Goal: Task Accomplishment & Management: Use online tool/utility

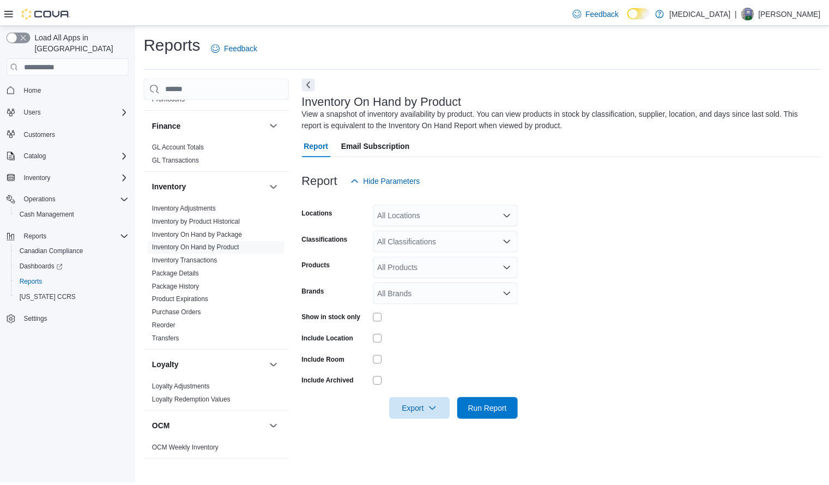
scroll to position [278, 0]
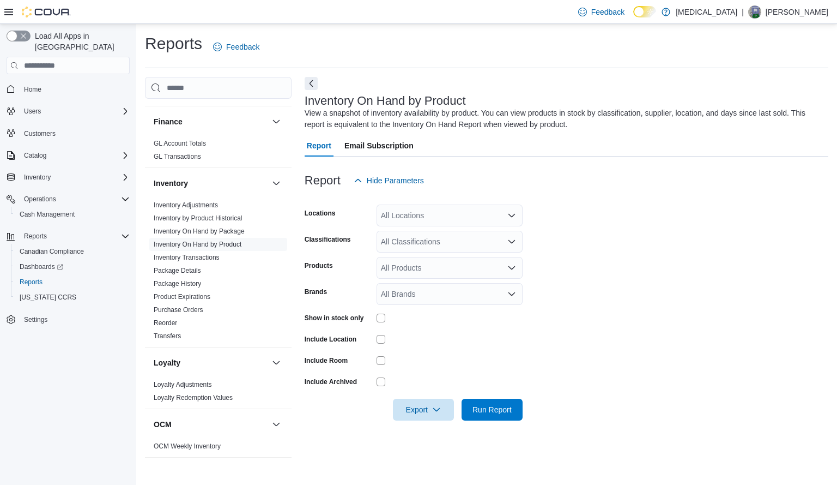
click at [461, 221] on div "All Locations" at bounding box center [450, 215] width 146 height 22
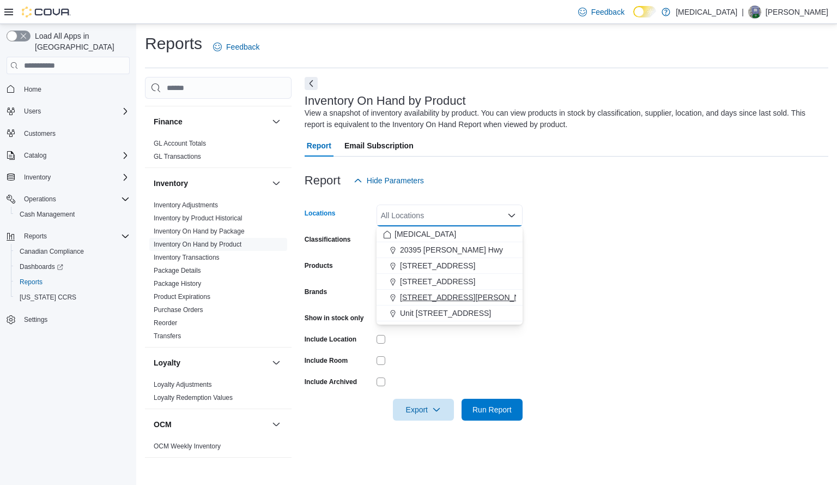
click at [444, 294] on span "999 Denman Street" at bounding box center [469, 297] width 138 height 11
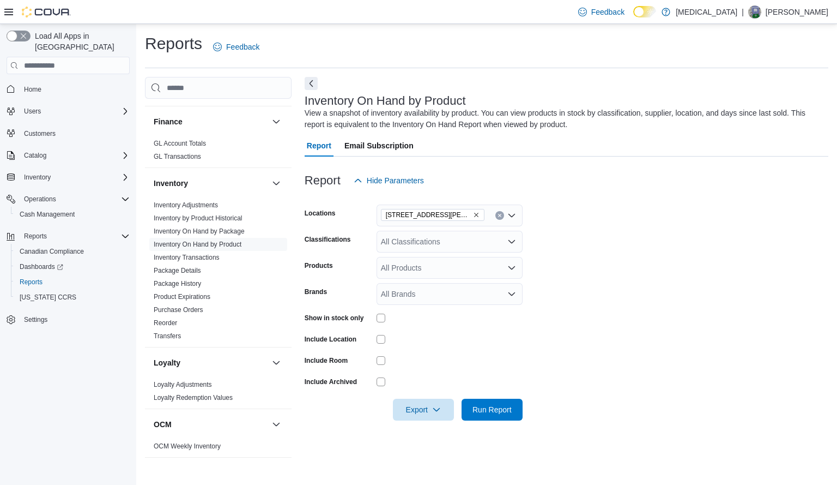
click at [463, 355] on div at bounding box center [450, 360] width 146 height 17
click at [435, 246] on div "All Classifications" at bounding box center [450, 242] width 146 height 22
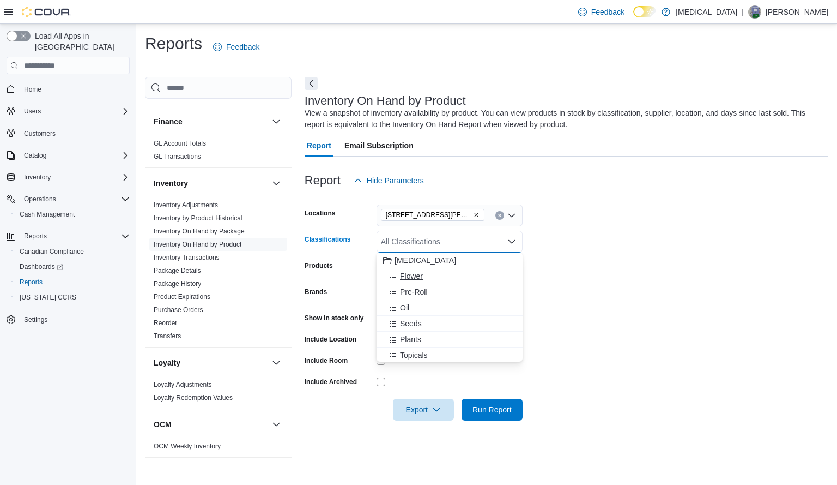
click at [425, 280] on div "Flower" at bounding box center [449, 275] width 133 height 11
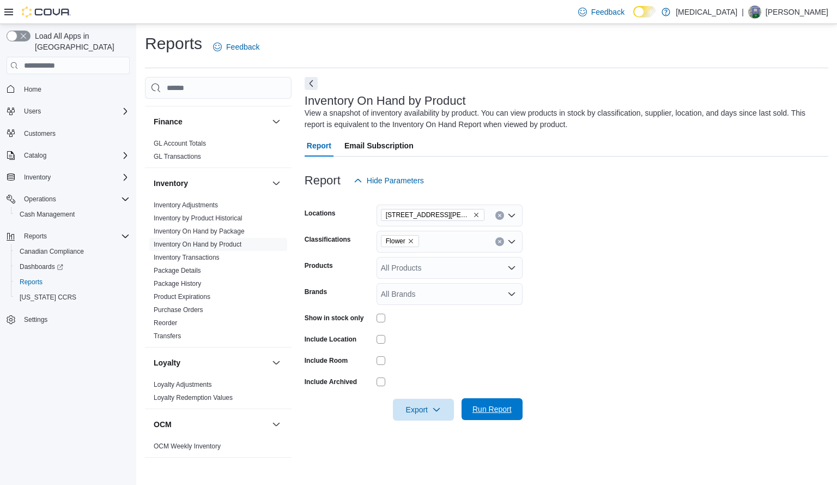
click at [496, 406] on span "Run Report" at bounding box center [492, 408] width 39 height 11
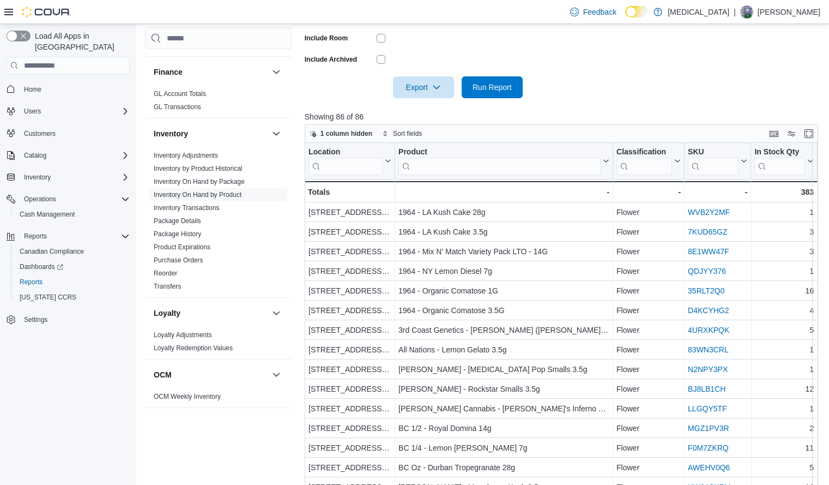
scroll to position [359, 0]
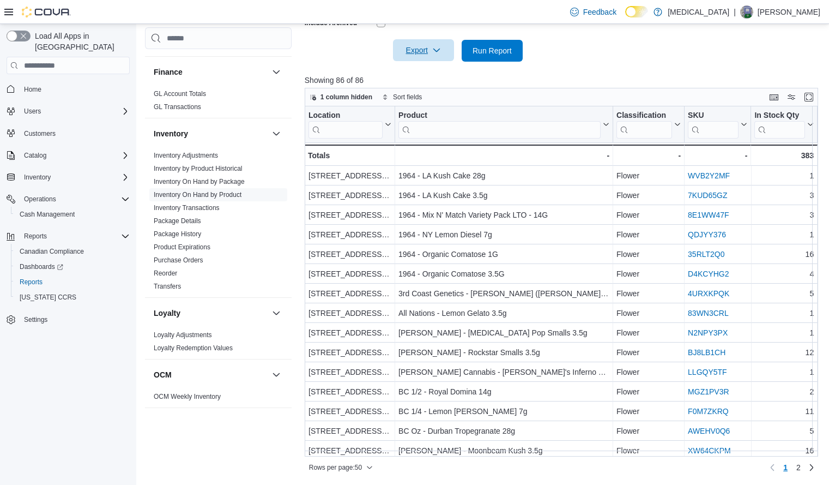
click at [434, 55] on span "Export" at bounding box center [424, 50] width 48 height 22
click at [429, 74] on span "Export to Excel" at bounding box center [425, 72] width 49 height 9
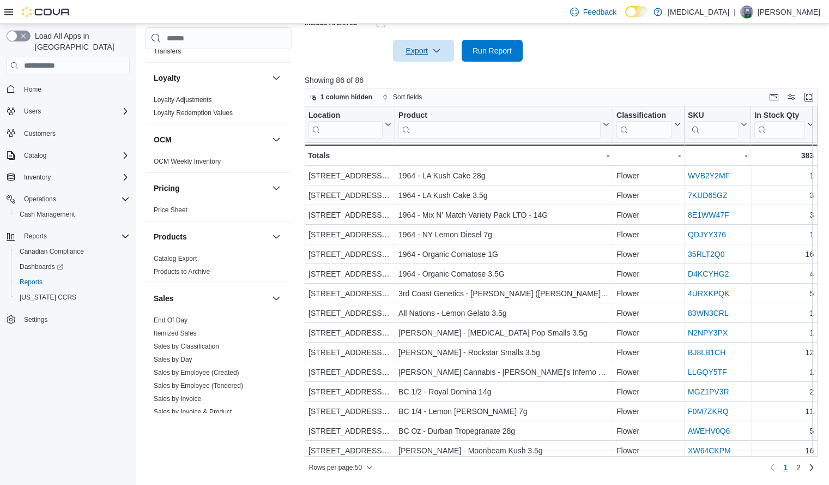
scroll to position [674, 0]
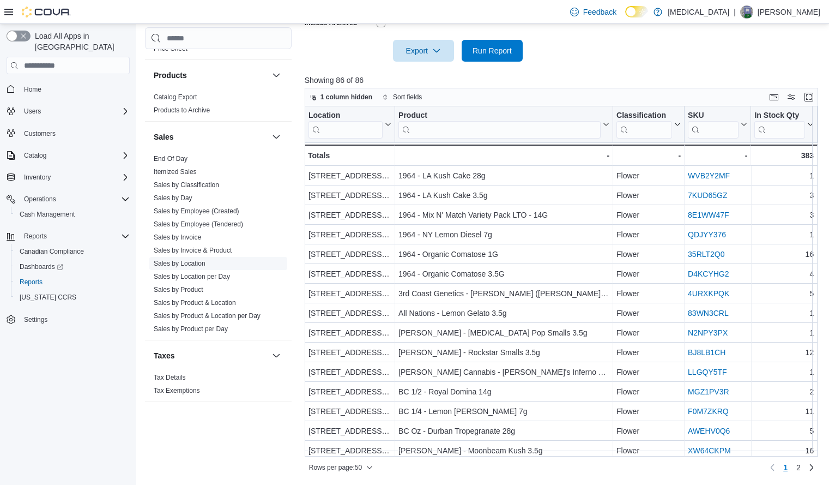
click at [193, 262] on link "Sales by Location" at bounding box center [180, 263] width 52 height 8
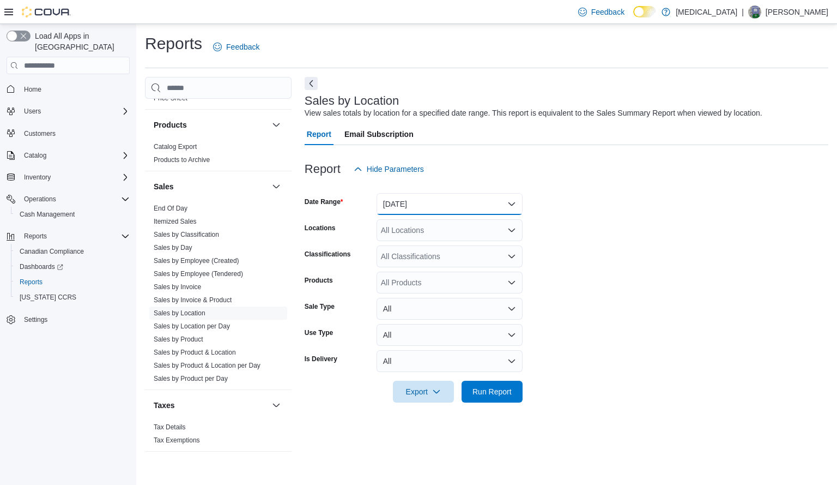
click at [449, 207] on button "Yesterday" at bounding box center [450, 204] width 146 height 22
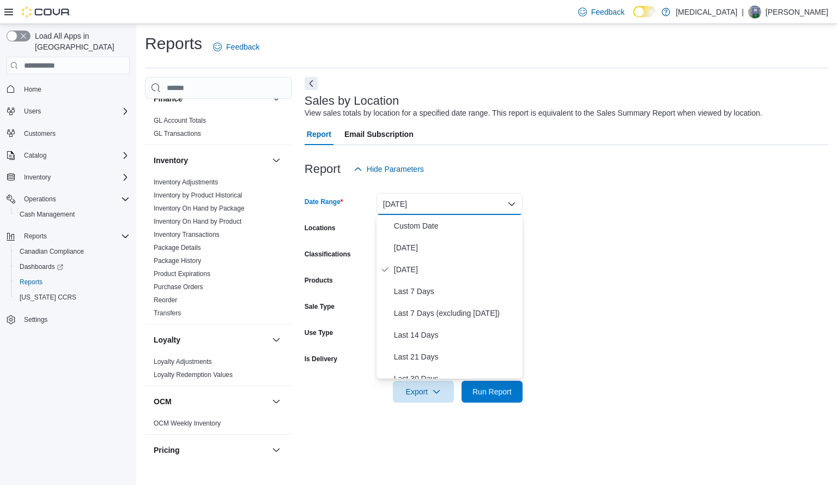
scroll to position [298, 0]
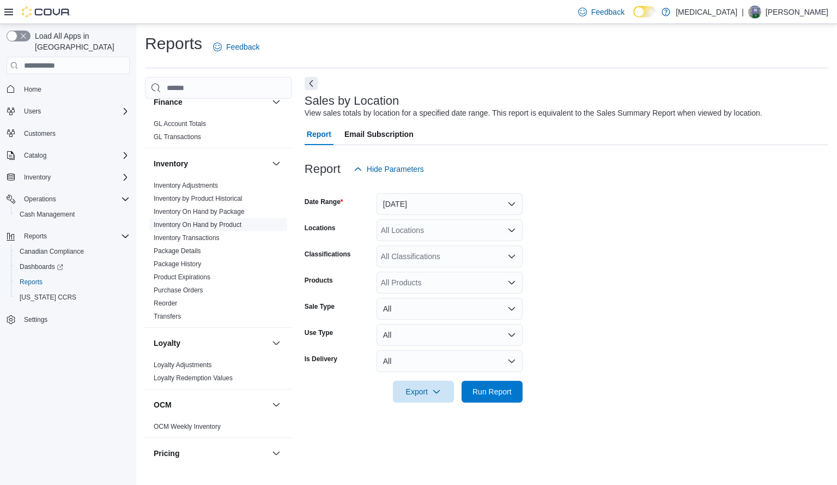
click at [233, 226] on link "Inventory On Hand by Product" at bounding box center [198, 225] width 88 height 8
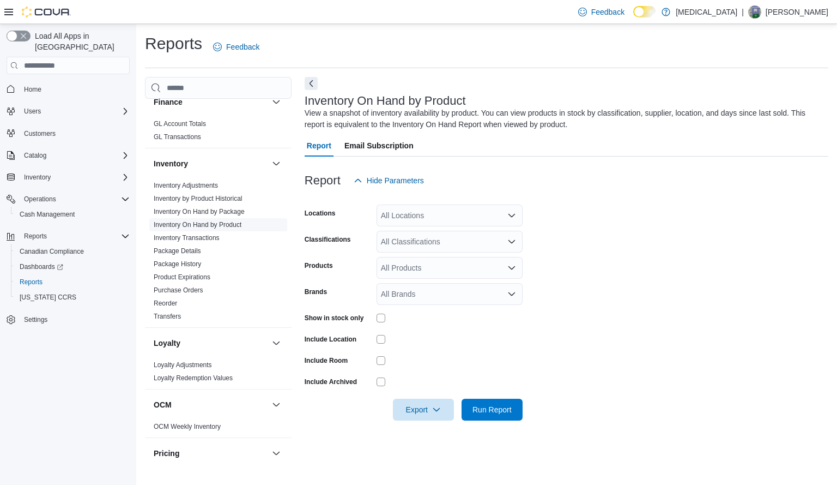
click at [233, 226] on link "Inventory On Hand by Product" at bounding box center [198, 225] width 88 height 8
click at [439, 216] on div "All Locations" at bounding box center [450, 215] width 146 height 22
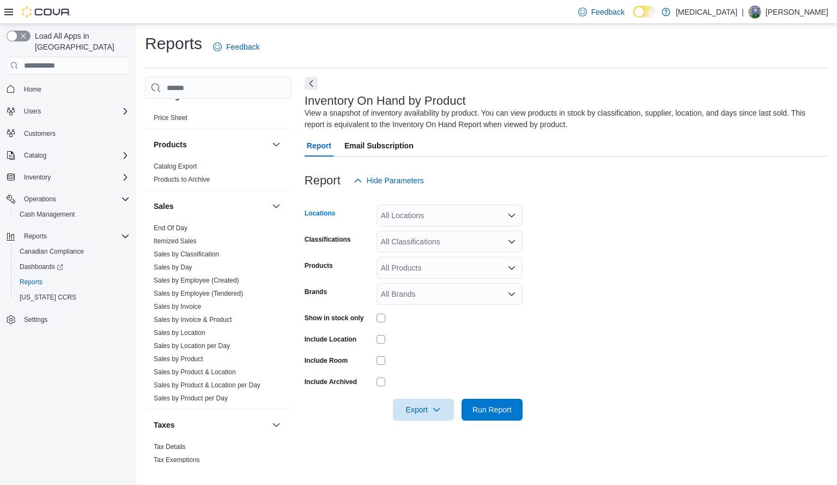
scroll to position [668, 0]
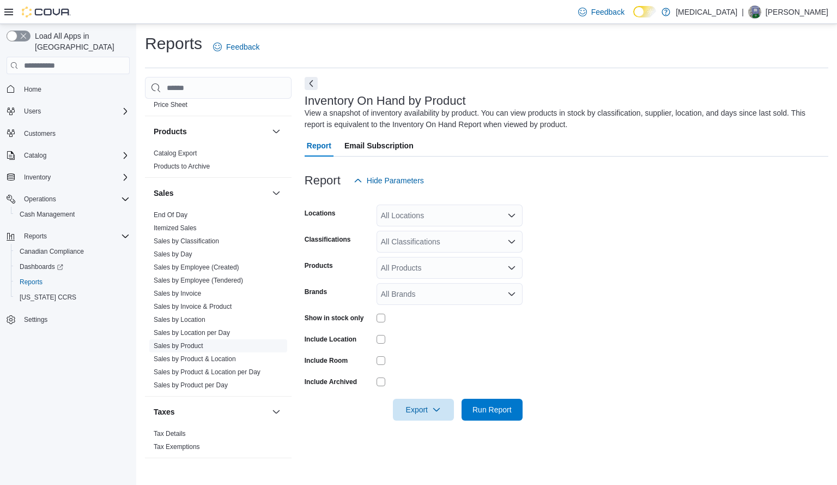
click at [189, 344] on link "Sales by Product" at bounding box center [179, 346] width 50 height 8
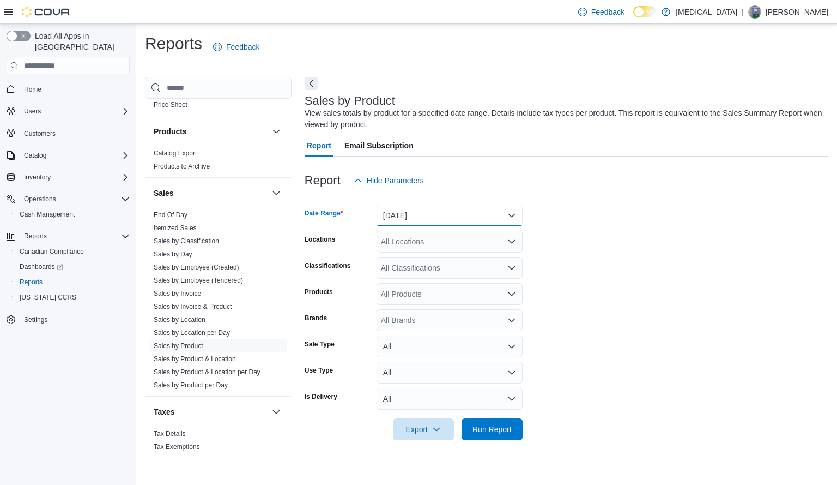
click at [454, 210] on button "Yesterday" at bounding box center [450, 215] width 146 height 22
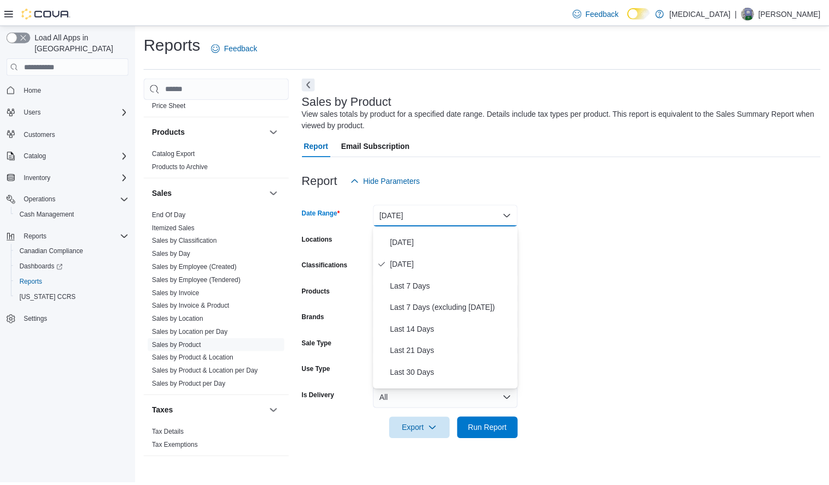
scroll to position [22, 0]
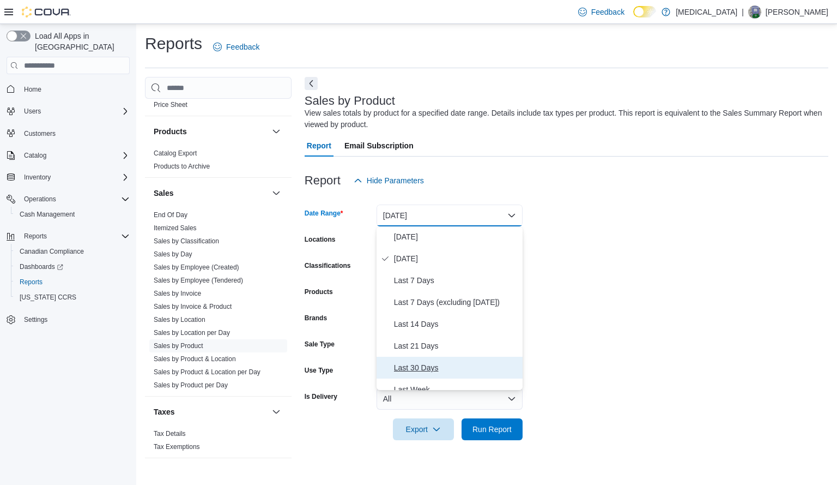
click at [431, 365] on span "Last 30 Days" at bounding box center [456, 367] width 124 height 13
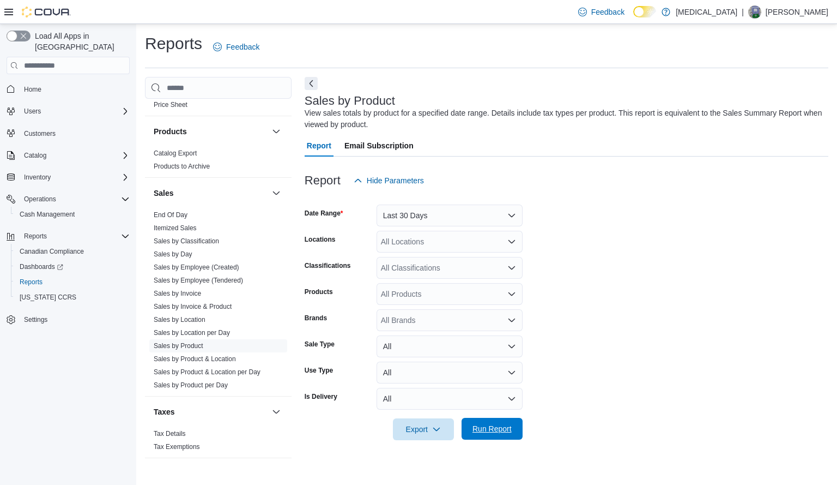
click at [503, 428] on span "Run Report" at bounding box center [492, 428] width 39 height 11
click at [444, 243] on div "All Locations" at bounding box center [450, 242] width 146 height 22
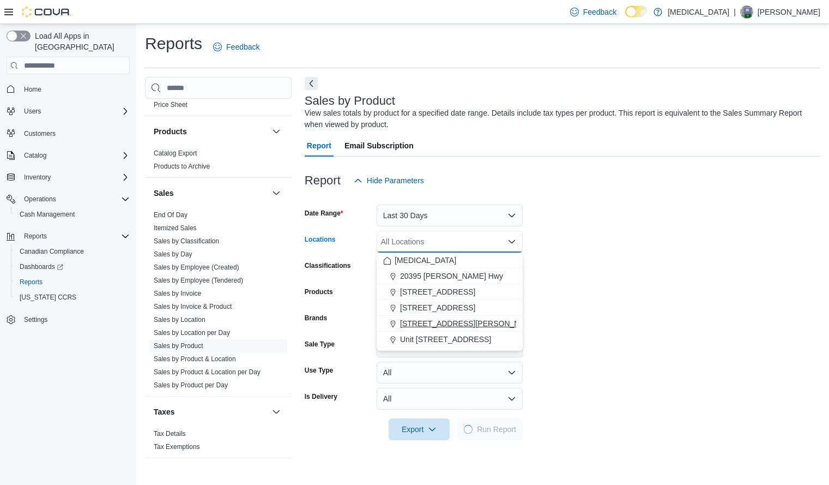
click at [441, 323] on span "999 Denman Street" at bounding box center [469, 323] width 138 height 11
click at [584, 283] on form "Date Range Last 30 Days Locations 999 Denman Street Combo box. Selected. 999 De…" at bounding box center [563, 315] width 516 height 249
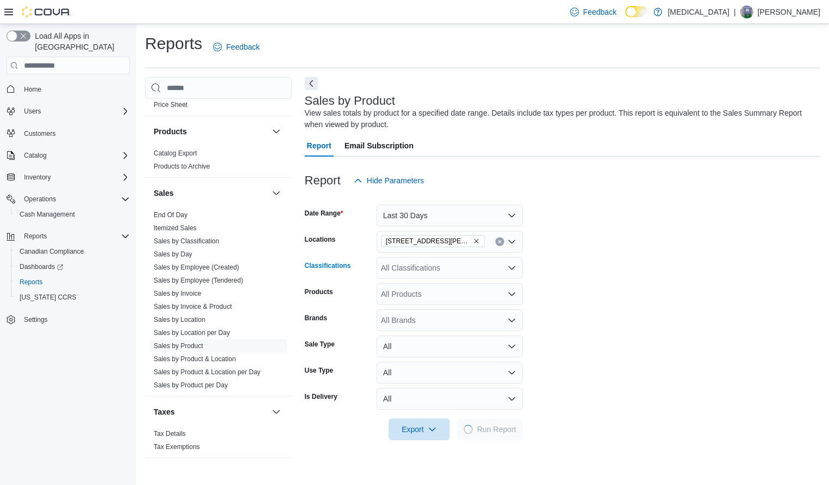
click at [474, 268] on div "All Classifications" at bounding box center [450, 268] width 146 height 22
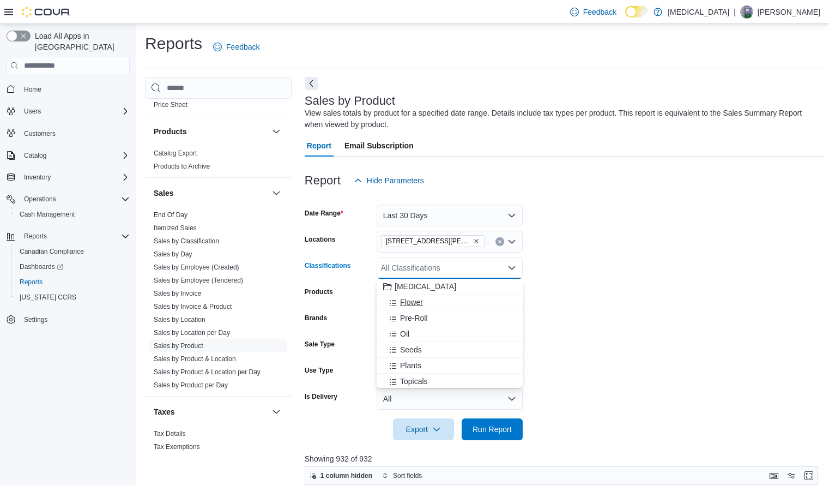
click at [411, 301] on span "Flower" at bounding box center [411, 301] width 23 height 11
click at [501, 433] on span "Run Report" at bounding box center [492, 428] width 39 height 11
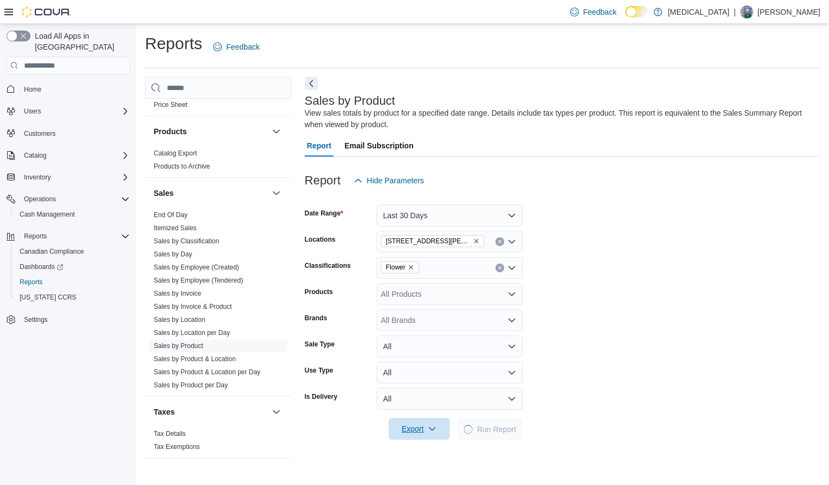
click at [427, 428] on span "Export" at bounding box center [419, 428] width 48 height 22
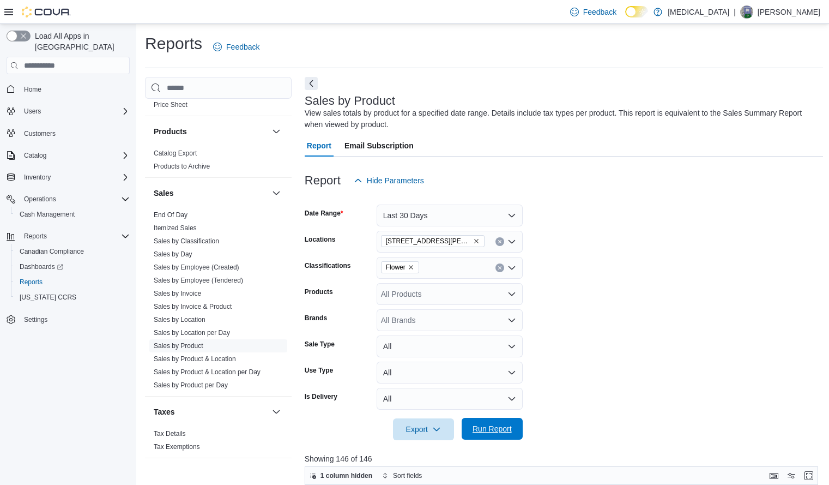
click at [503, 422] on span "Run Report" at bounding box center [492, 428] width 48 height 22
click at [433, 432] on icon "button" at bounding box center [436, 428] width 9 height 9
click at [436, 364] on span "Export to Excel" at bounding box center [425, 363] width 49 height 9
click at [501, 245] on button "Clear input" at bounding box center [499, 241] width 9 height 9
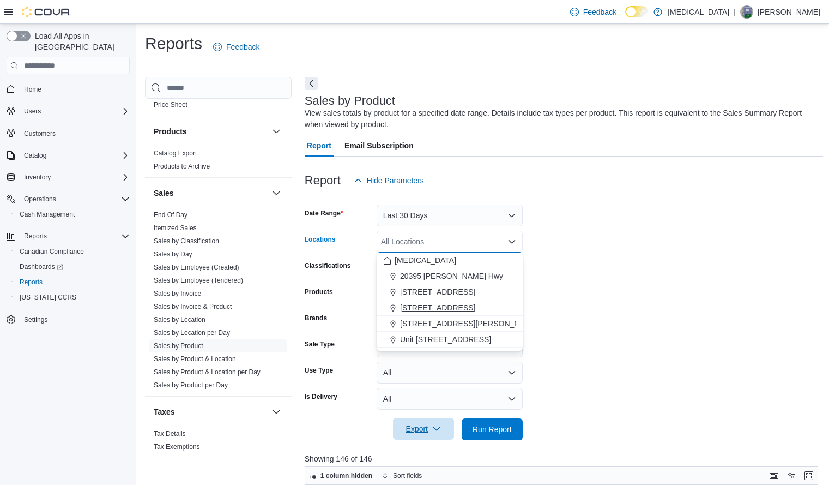
click at [451, 308] on span "460 Granville St" at bounding box center [437, 307] width 75 height 11
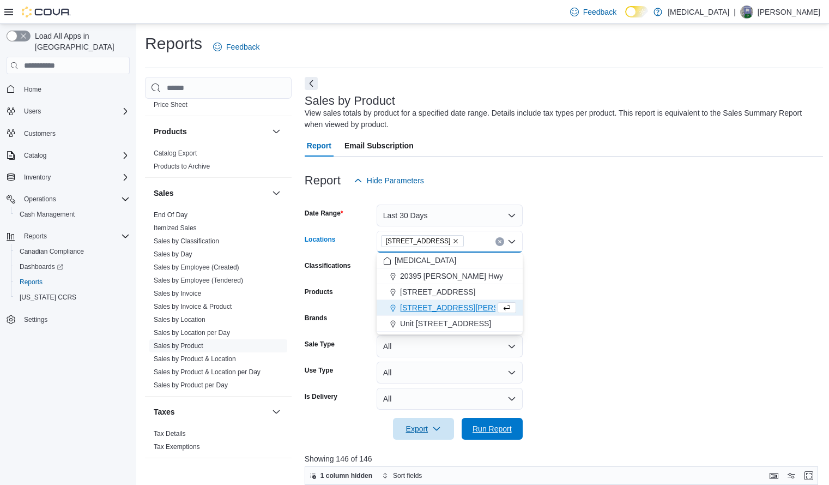
click at [494, 429] on span "Run Report" at bounding box center [492, 428] width 39 height 11
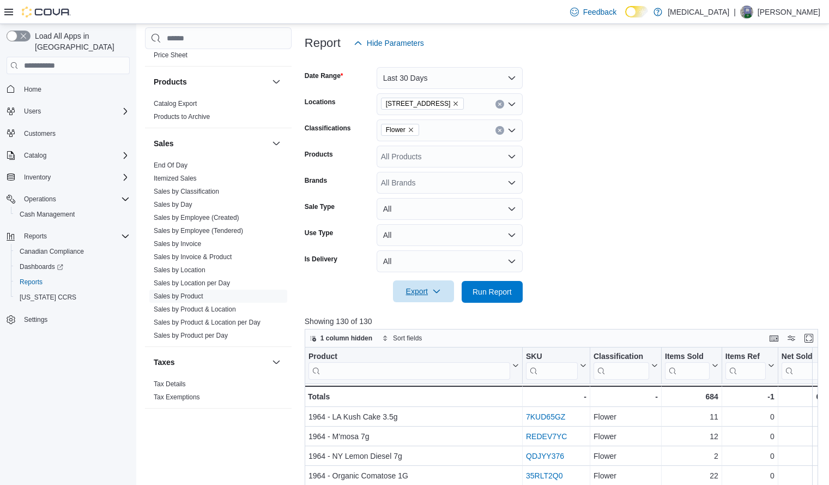
scroll to position [138, 0]
click at [427, 293] on span "Export" at bounding box center [424, 290] width 48 height 22
click at [427, 312] on span "Export to Excel" at bounding box center [425, 312] width 49 height 9
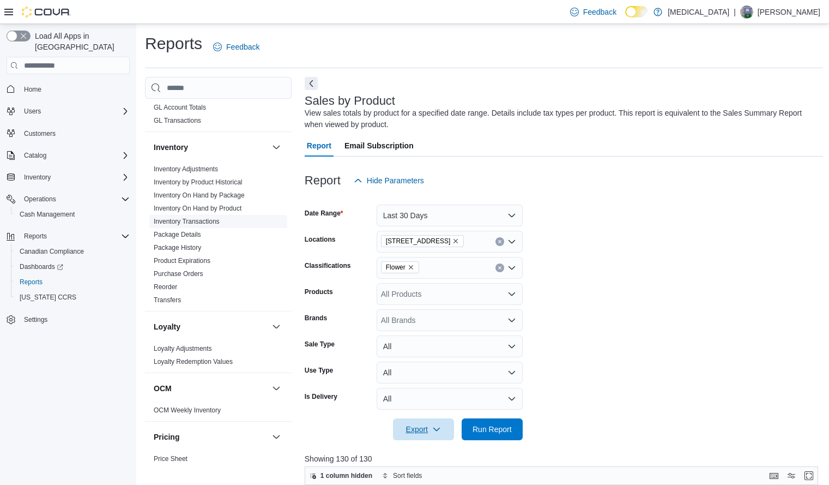
scroll to position [312, 0]
click at [232, 211] on link "Inventory On Hand by Product" at bounding box center [198, 210] width 88 height 8
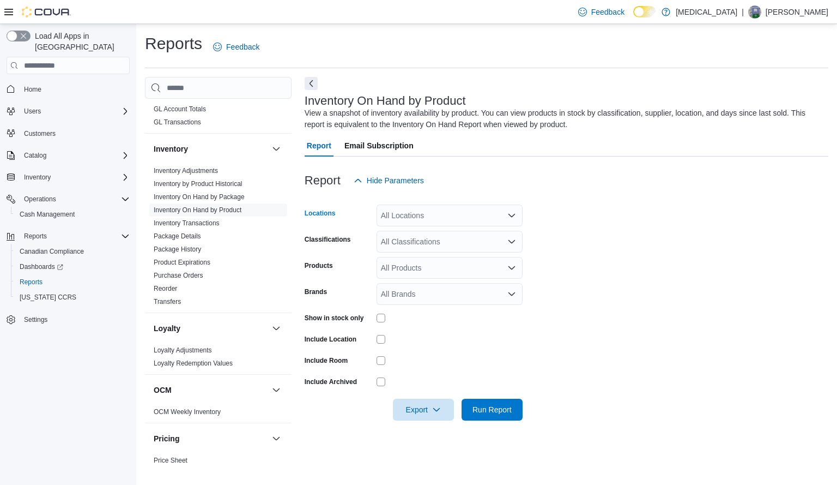
click at [467, 215] on div "All Locations" at bounding box center [450, 215] width 146 height 22
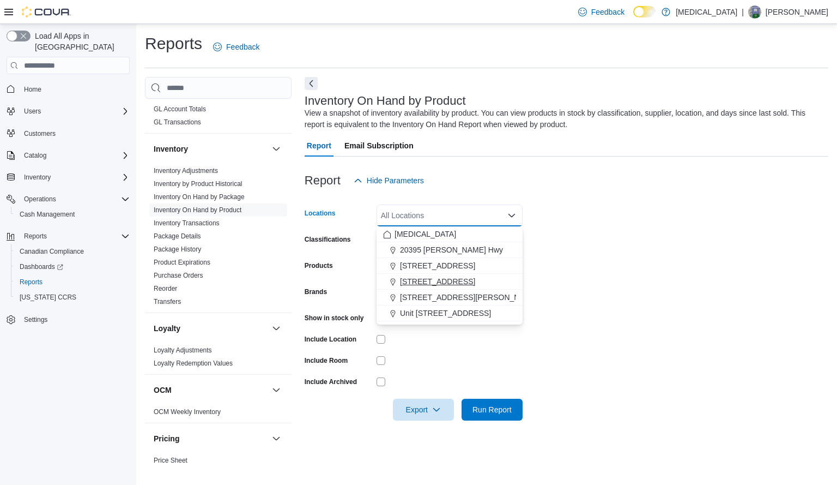
click at [448, 279] on span "460 Granville St" at bounding box center [437, 281] width 75 height 11
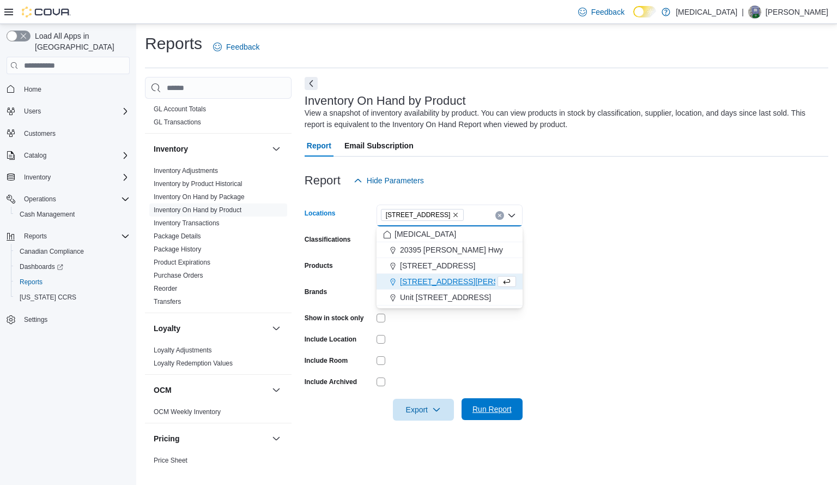
click at [493, 411] on span "Run Report" at bounding box center [492, 408] width 39 height 11
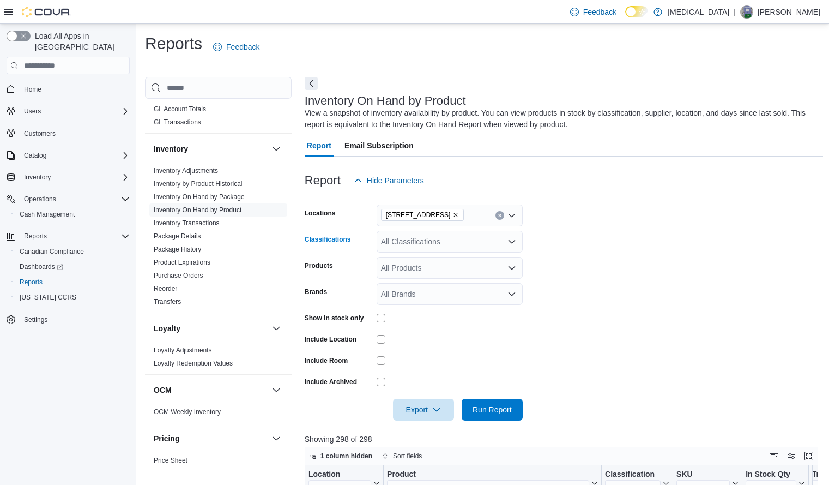
click at [453, 245] on div "All Classifications" at bounding box center [450, 242] width 146 height 22
click at [418, 275] on span "Flower" at bounding box center [411, 275] width 23 height 11
drag, startPoint x: 493, startPoint y: 409, endPoint x: 494, endPoint y: 416, distance: 7.2
click at [494, 416] on span "Run Report" at bounding box center [492, 409] width 48 height 22
click at [422, 409] on span "Export" at bounding box center [424, 409] width 48 height 22
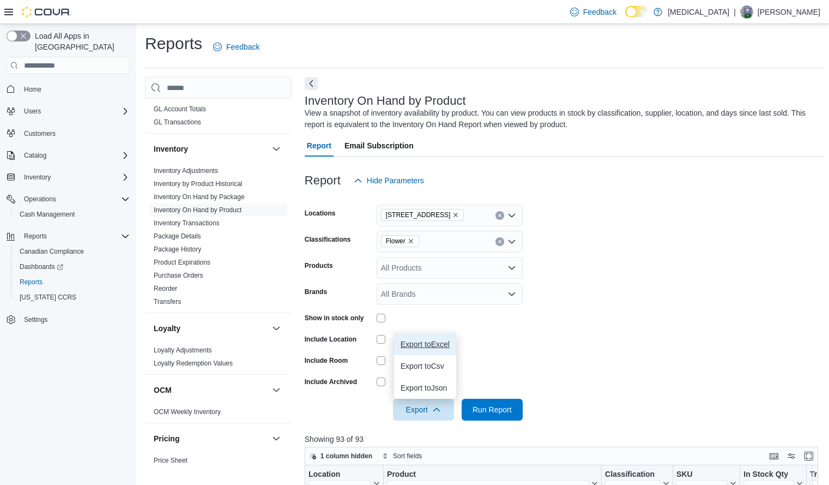
click at [434, 341] on span "Export to Excel" at bounding box center [425, 344] width 49 height 9
click at [498, 216] on icon "Clear input" at bounding box center [500, 215] width 4 height 4
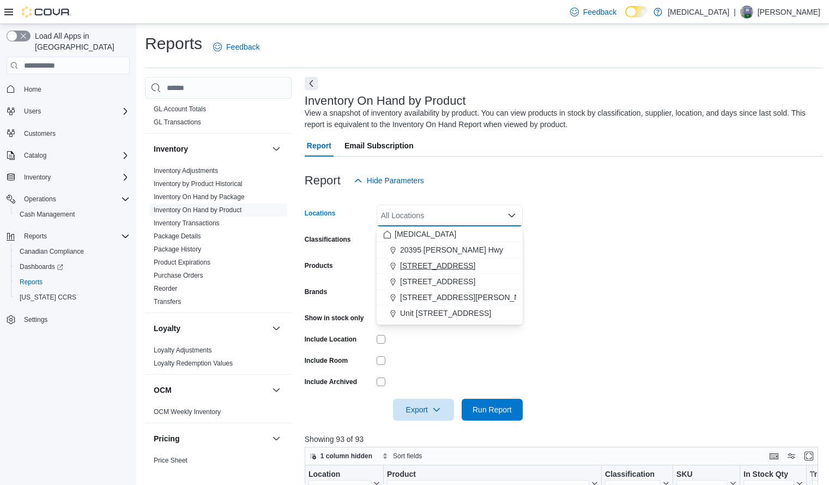
click at [441, 263] on span "3039 Granville Street" at bounding box center [437, 265] width 75 height 11
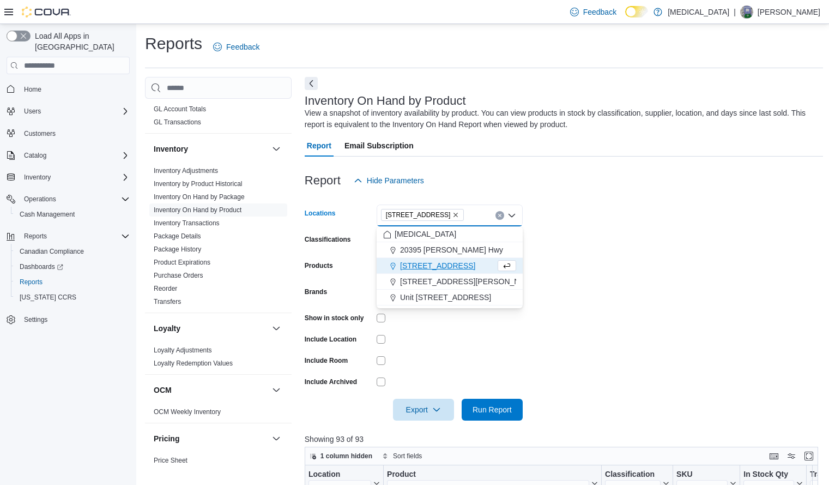
click at [564, 298] on form "Locations 3039 Granville Street Combo box. Selected. 3039 Granville Street. Pre…" at bounding box center [564, 305] width 519 height 229
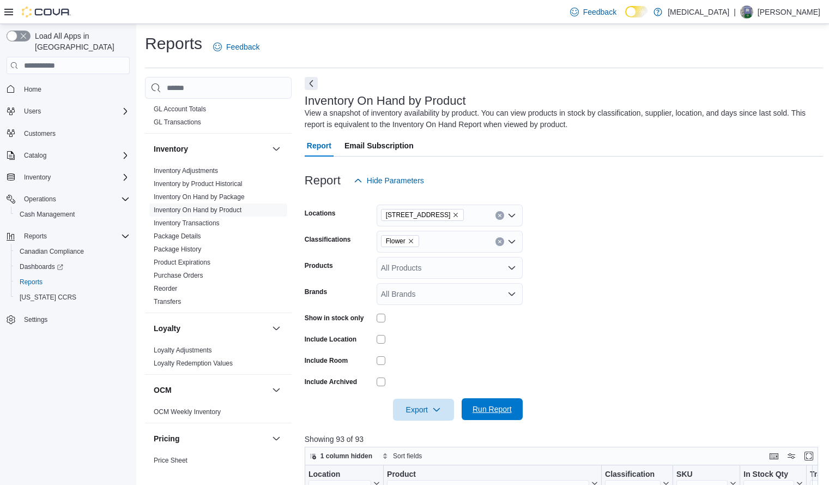
click at [500, 405] on span "Run Report" at bounding box center [492, 408] width 39 height 11
click at [434, 407] on icon "button" at bounding box center [436, 408] width 9 height 9
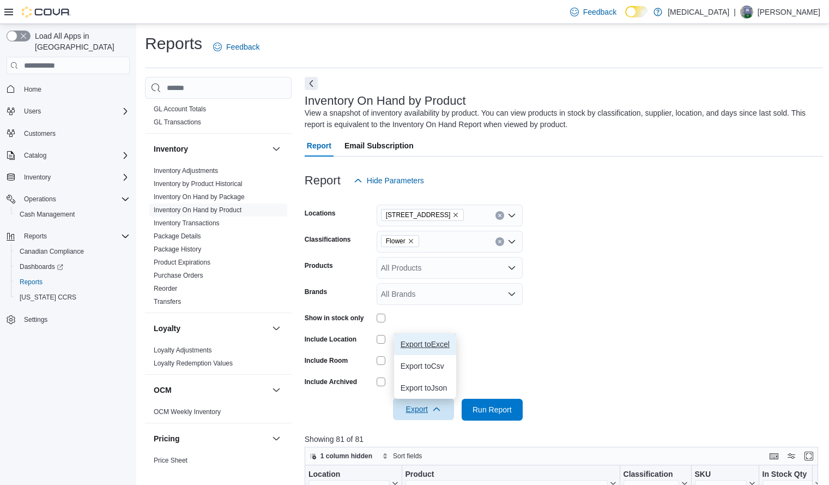
click at [449, 342] on span "Export to Excel" at bounding box center [425, 344] width 49 height 9
click at [507, 416] on span "Run Report" at bounding box center [492, 409] width 48 height 22
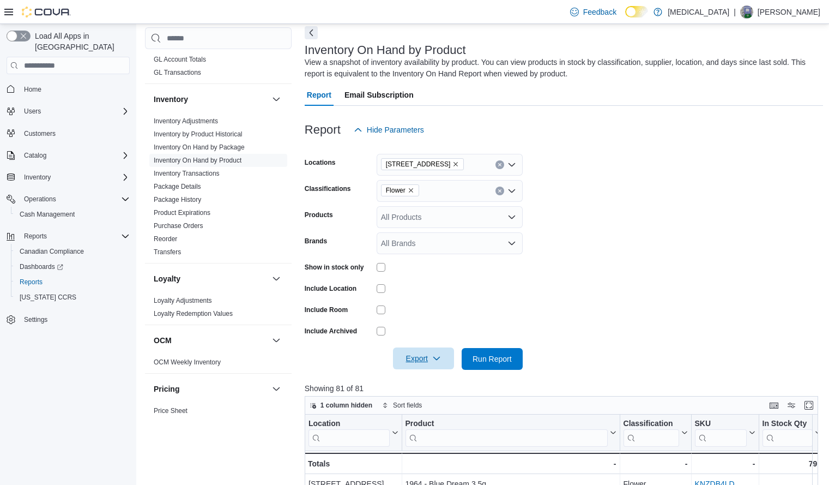
click at [421, 366] on span "Export" at bounding box center [424, 358] width 48 height 22
click at [432, 374] on button "Export to Excel" at bounding box center [425, 381] width 62 height 22
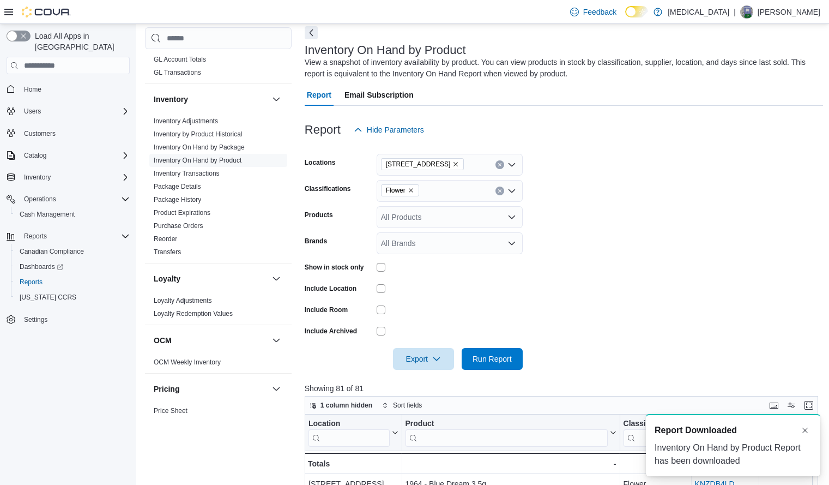
click at [501, 161] on button "Clear input" at bounding box center [499, 164] width 9 height 9
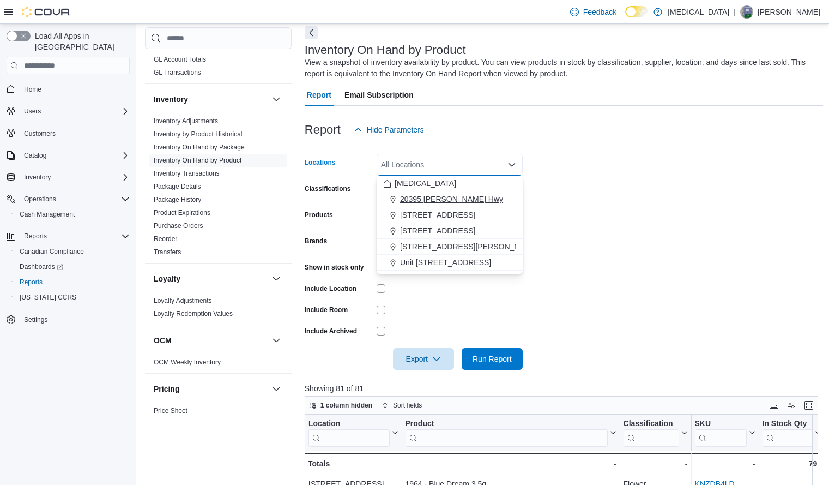
click at [452, 200] on span "20395 Lougheed Hwy" at bounding box center [451, 198] width 103 height 11
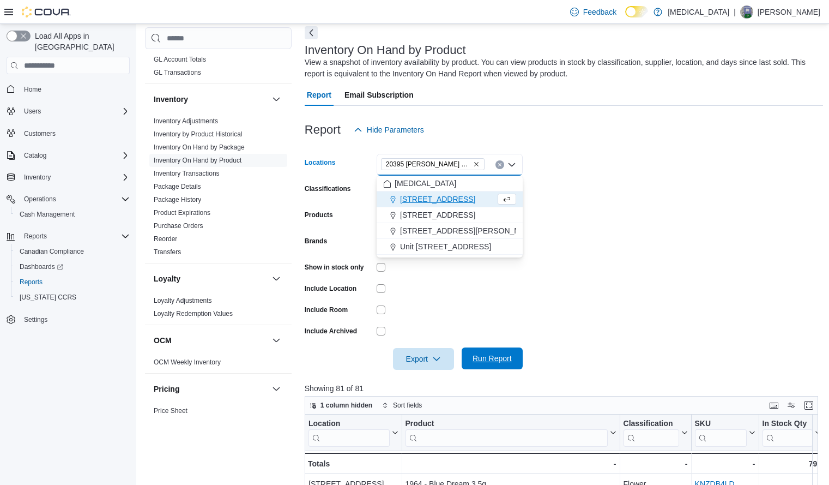
click at [495, 362] on span "Run Report" at bounding box center [492, 358] width 39 height 11
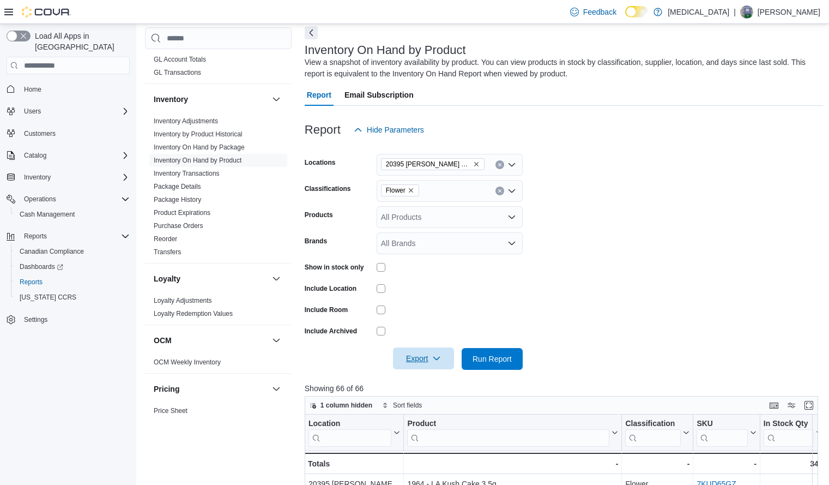
click at [426, 361] on span "Export" at bounding box center [424, 358] width 48 height 22
click at [426, 378] on span "Export to Excel" at bounding box center [425, 380] width 49 height 9
click at [499, 187] on button "Clear input" at bounding box center [499, 190] width 9 height 9
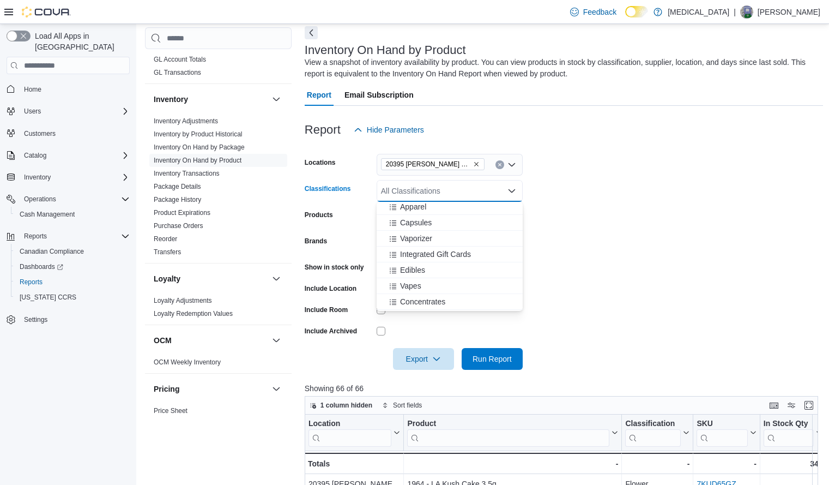
scroll to position [150, 0]
drag, startPoint x: 511, startPoint y: 269, endPoint x: 574, endPoint y: 254, distance: 65.4
click at [574, 254] on body "Feedback Dark Mode Muse | Taylor Proulx Load All Apps in New Hub Home Users Cus…" at bounding box center [414, 370] width 829 height 843
click at [419, 270] on span "Vapes" at bounding box center [410, 271] width 21 height 11
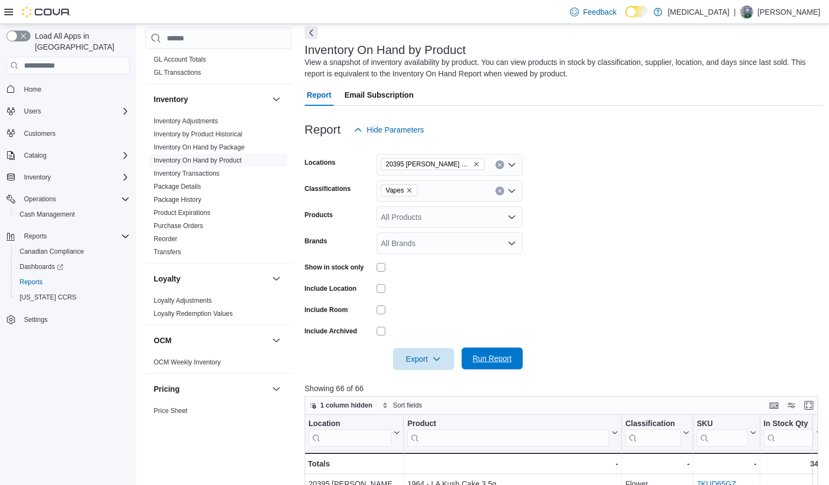
click at [507, 348] on span "Run Report" at bounding box center [492, 358] width 48 height 22
click at [428, 352] on span "Export" at bounding box center [424, 358] width 48 height 22
click at [429, 380] on span "Export to Excel" at bounding box center [425, 380] width 49 height 9
click at [499, 190] on icon "Clear input" at bounding box center [499, 191] width 3 height 3
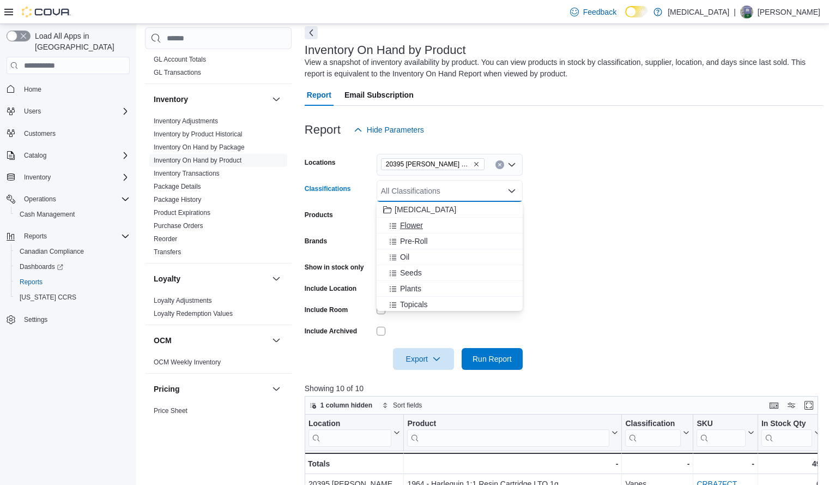
click at [444, 222] on div "Flower" at bounding box center [449, 225] width 133 height 11
click at [497, 356] on span "Run Report" at bounding box center [492, 358] width 39 height 11
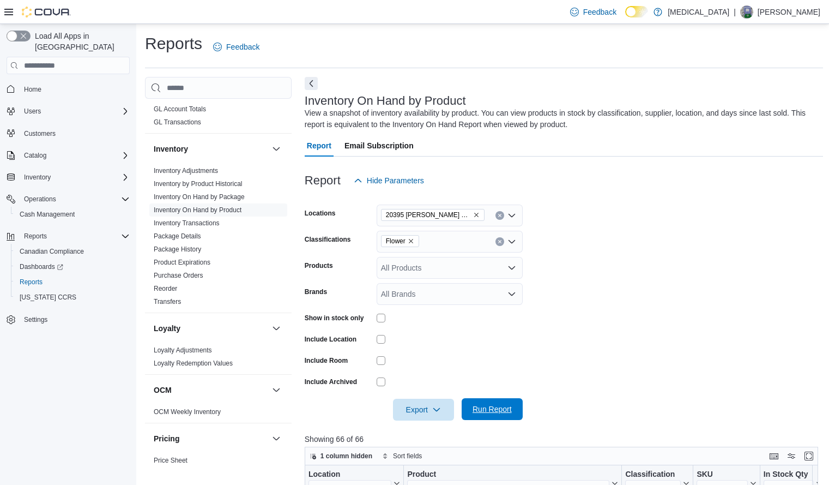
click at [488, 414] on span "Run Report" at bounding box center [492, 408] width 39 height 11
click at [427, 411] on span "Export" at bounding box center [424, 409] width 48 height 22
click at [443, 350] on button "Export to Excel" at bounding box center [425, 344] width 62 height 22
click at [473, 215] on icon "Remove 20395 Lougheed Hwy from selection in this group" at bounding box center [476, 214] width 7 height 7
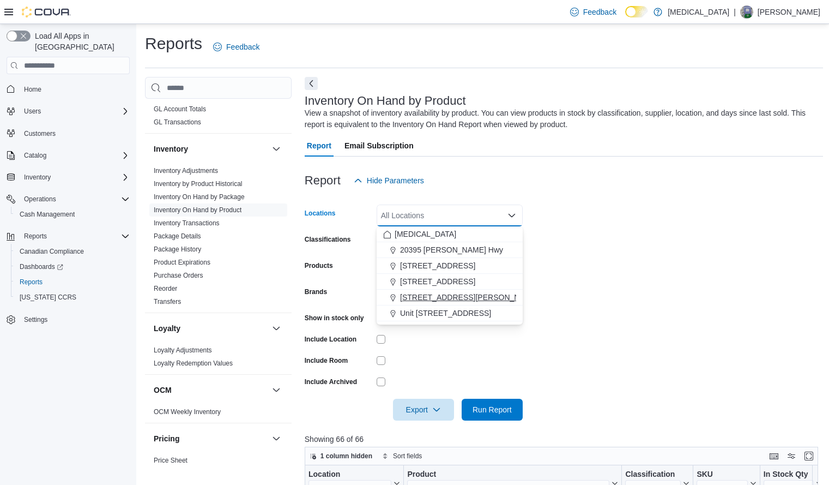
click at [435, 294] on span "999 Denman Street" at bounding box center [469, 297] width 138 height 11
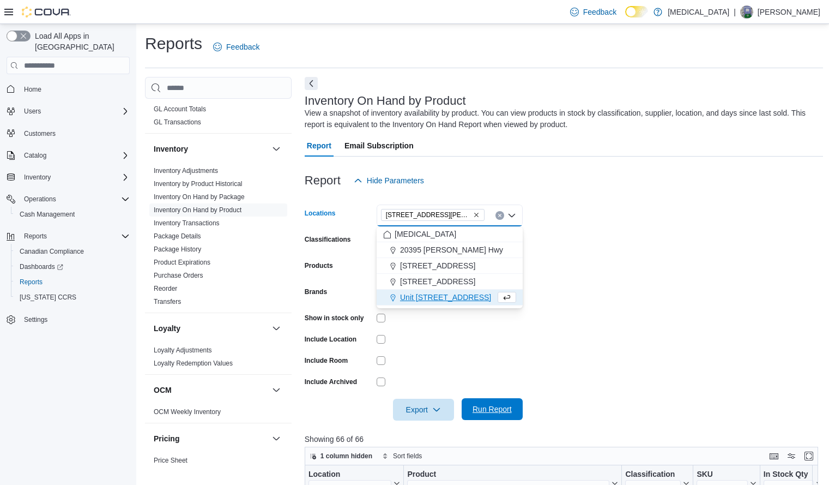
click at [490, 407] on span "Run Report" at bounding box center [492, 408] width 39 height 11
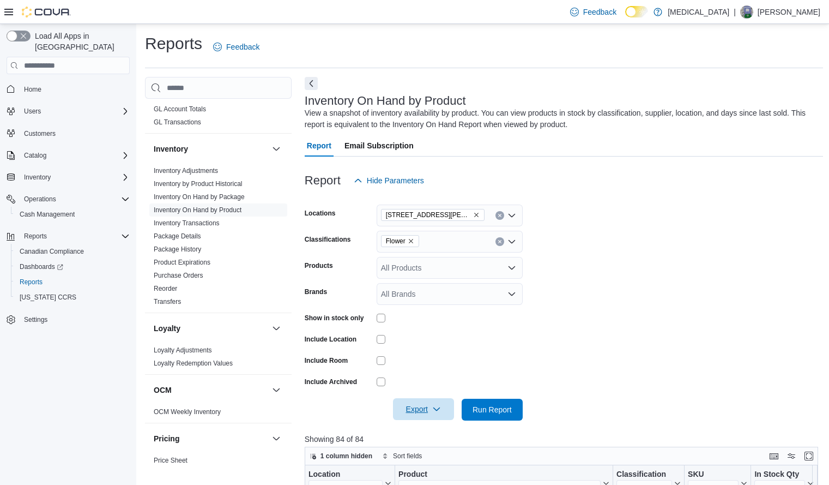
click at [420, 417] on span "Export" at bounding box center [424, 409] width 48 height 22
click at [432, 350] on button "Export to Excel" at bounding box center [425, 344] width 62 height 22
click at [499, 244] on button "Clear input" at bounding box center [499, 241] width 9 height 9
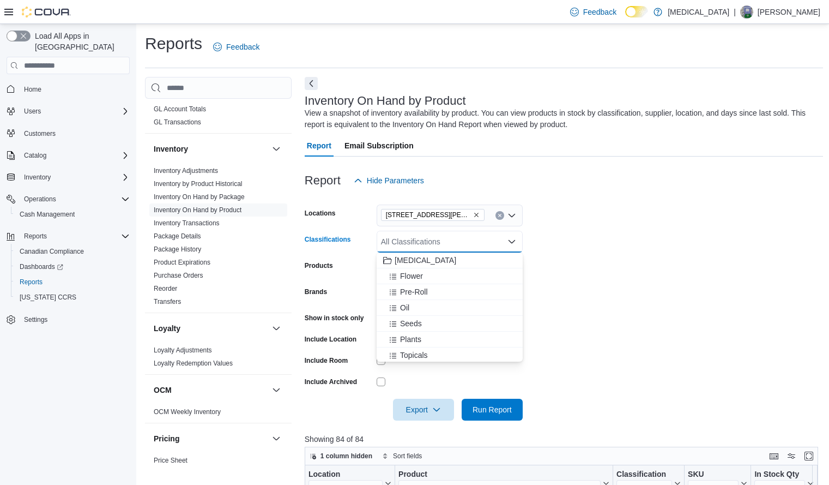
click at [589, 233] on form "Locations 999 Denman Street Classifications All Classifications Combo box. Sele…" at bounding box center [564, 305] width 519 height 229
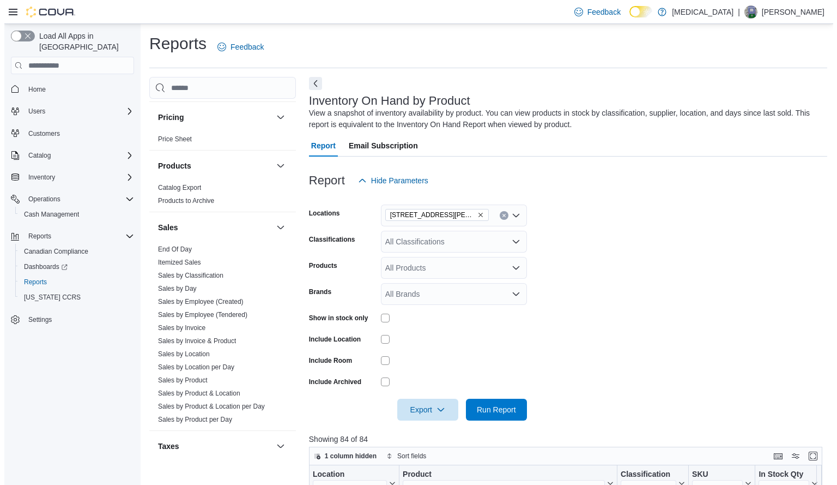
scroll to position [637, 0]
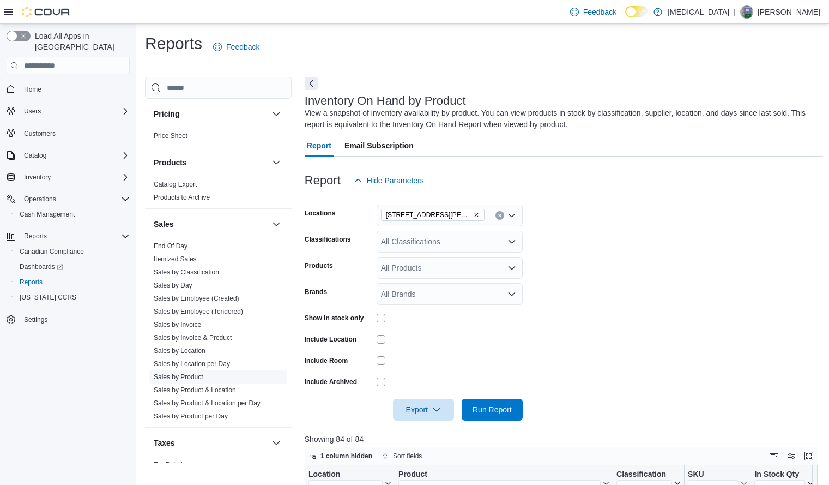
click at [189, 372] on span "Sales by Product" at bounding box center [218, 376] width 138 height 13
click at [189, 374] on link "Sales by Product" at bounding box center [179, 377] width 50 height 8
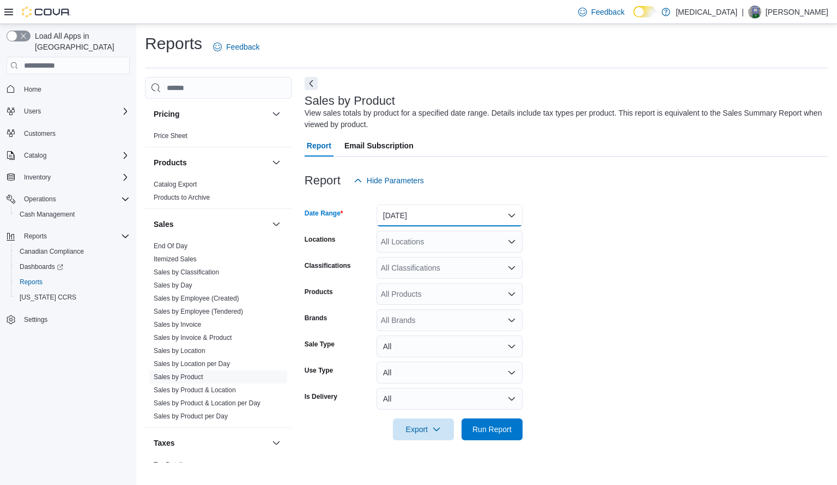
click at [470, 215] on button "Yesterday" at bounding box center [450, 215] width 146 height 22
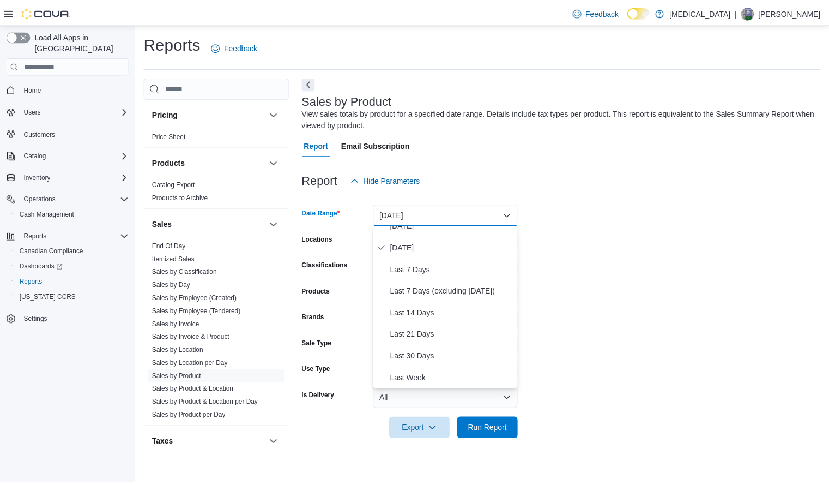
scroll to position [34, 0]
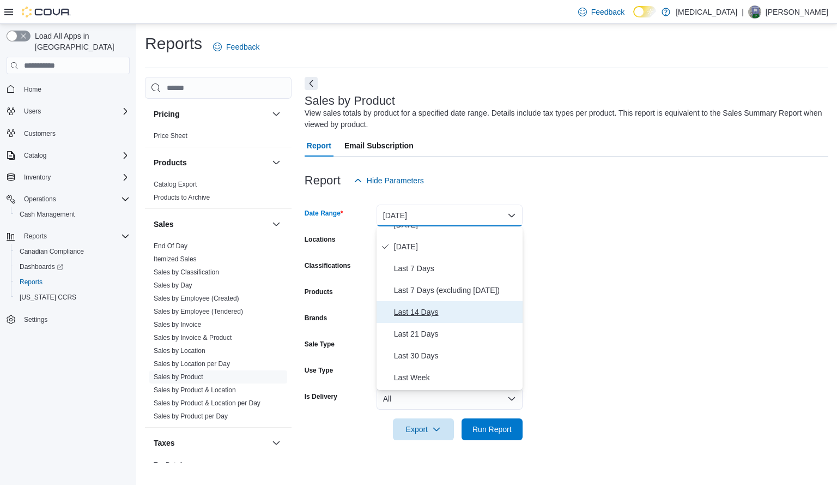
click at [441, 310] on span "Last 14 Days" at bounding box center [456, 311] width 124 height 13
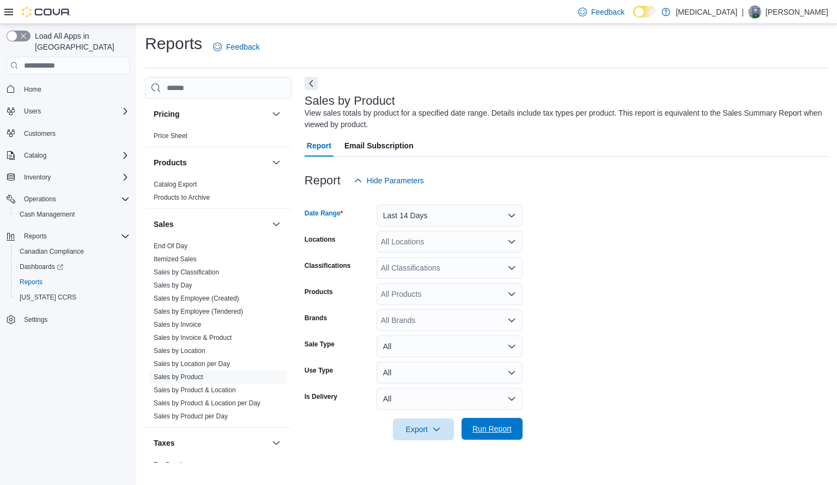
click at [487, 426] on span "Run Report" at bounding box center [492, 428] width 39 height 11
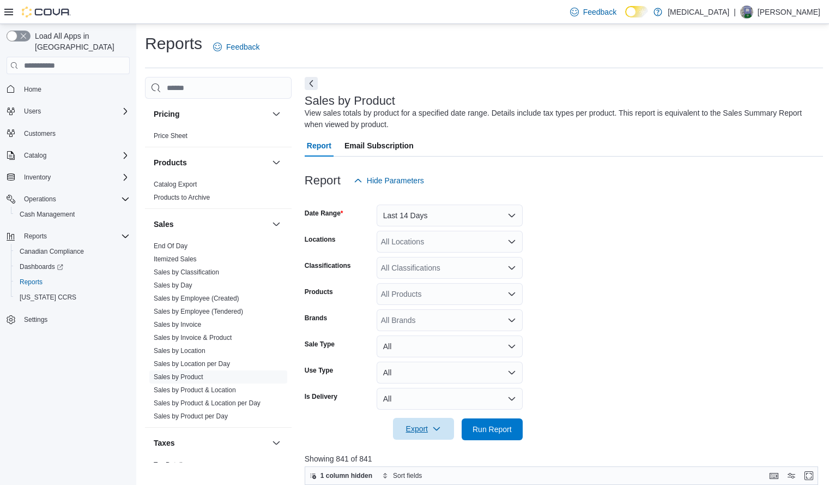
click at [423, 422] on span "Export" at bounding box center [424, 428] width 48 height 22
click at [438, 361] on span "Export to Excel" at bounding box center [425, 363] width 49 height 9
click at [192, 351] on link "Sales by Location" at bounding box center [180, 351] width 52 height 8
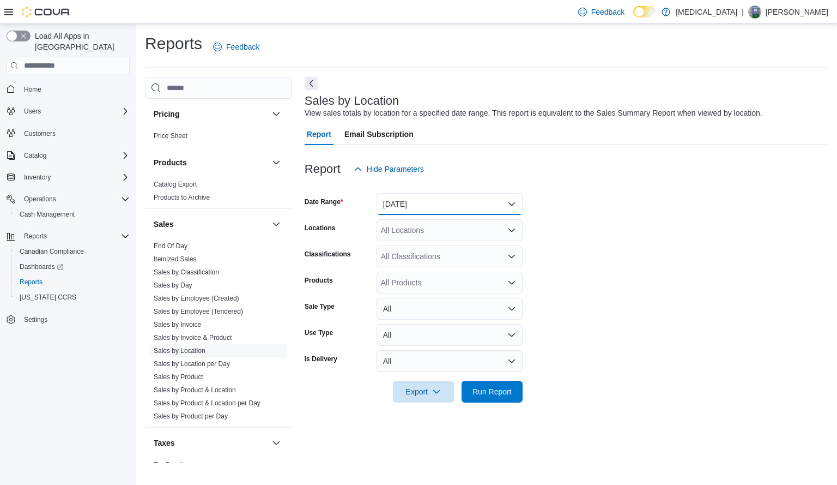
click at [497, 197] on button "Yesterday" at bounding box center [450, 204] width 146 height 22
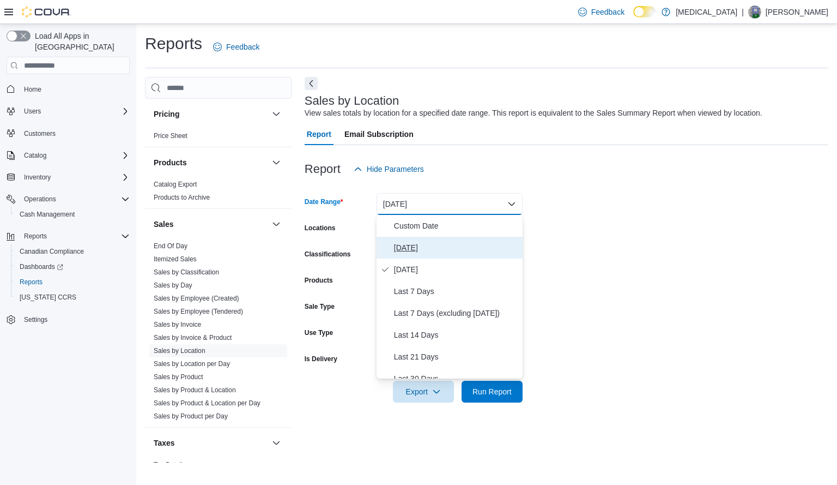
click at [449, 249] on span "Today" at bounding box center [456, 247] width 124 height 13
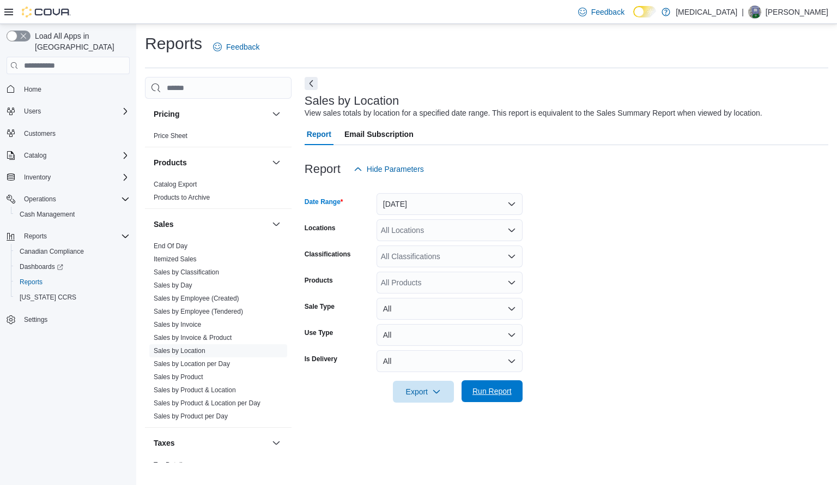
click at [495, 395] on span "Run Report" at bounding box center [492, 390] width 39 height 11
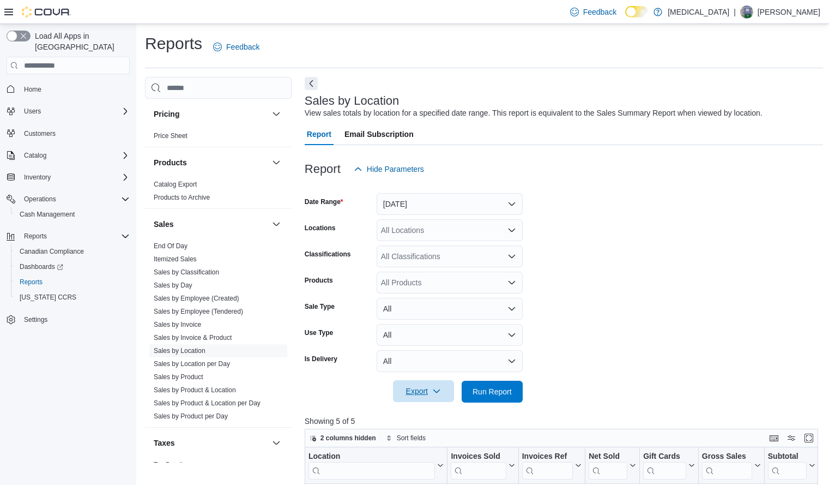
click at [430, 389] on span "Export" at bounding box center [424, 391] width 48 height 22
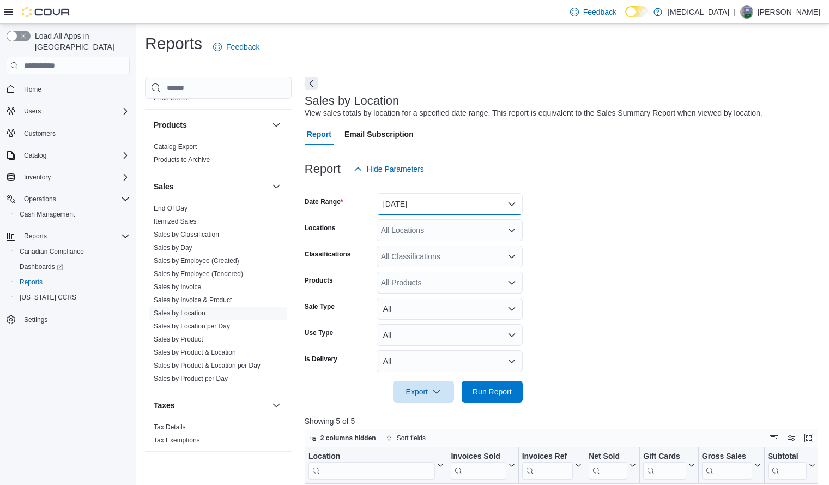
click at [403, 198] on button "Today" at bounding box center [450, 204] width 146 height 22
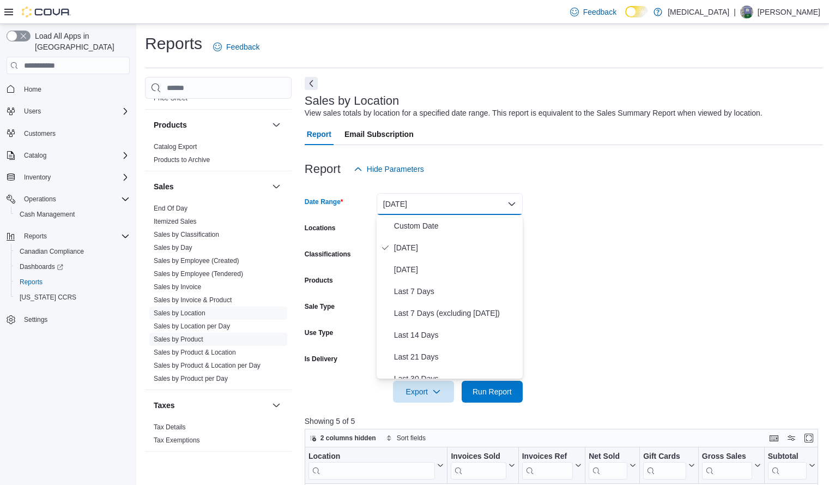
click at [196, 337] on link "Sales by Product" at bounding box center [179, 339] width 50 height 8
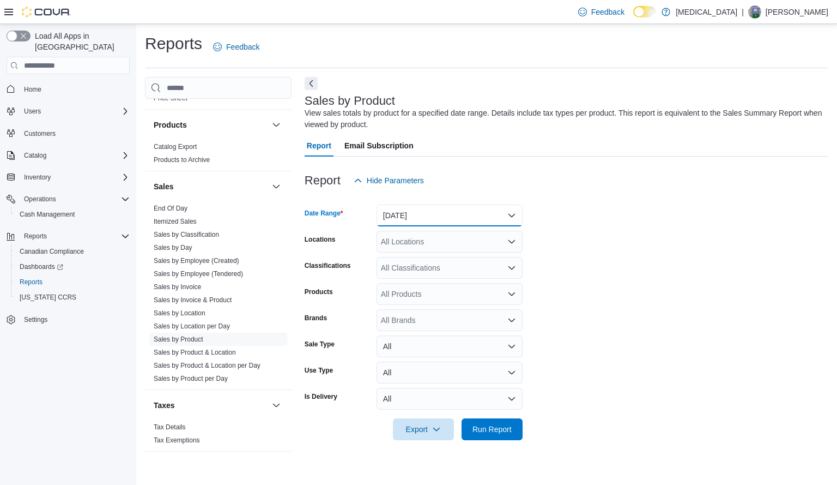
click at [482, 217] on button "Yesterday" at bounding box center [450, 215] width 146 height 22
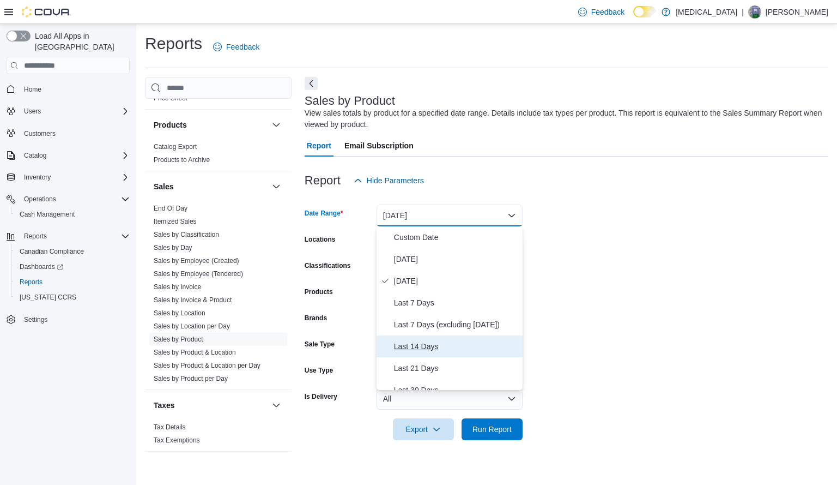
click at [449, 341] on span "Last 14 Days" at bounding box center [456, 346] width 124 height 13
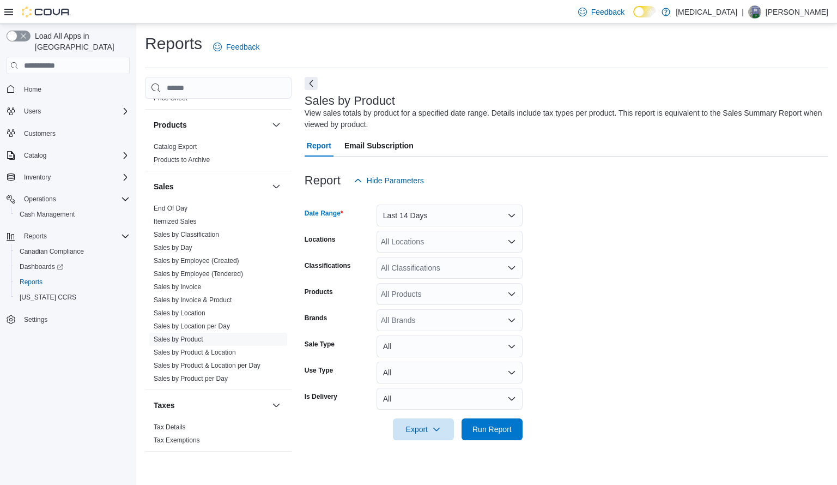
click at [476, 240] on div "All Locations" at bounding box center [450, 242] width 146 height 22
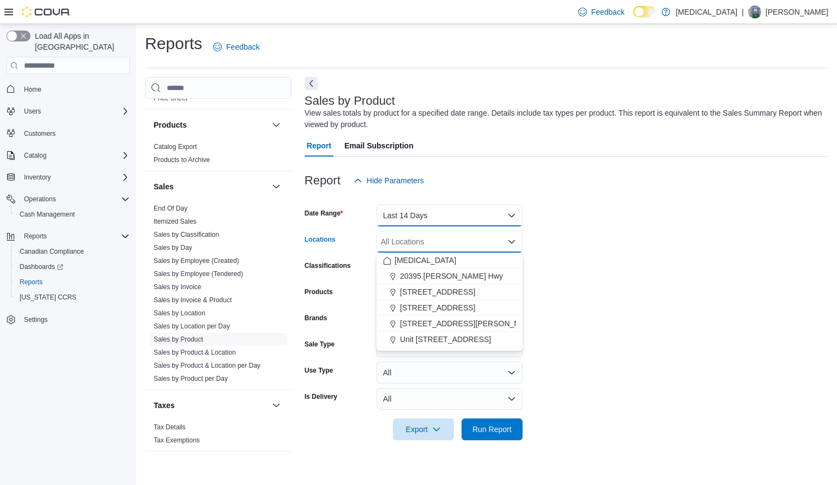
click at [485, 216] on button "Last 14 Days" at bounding box center [450, 215] width 146 height 22
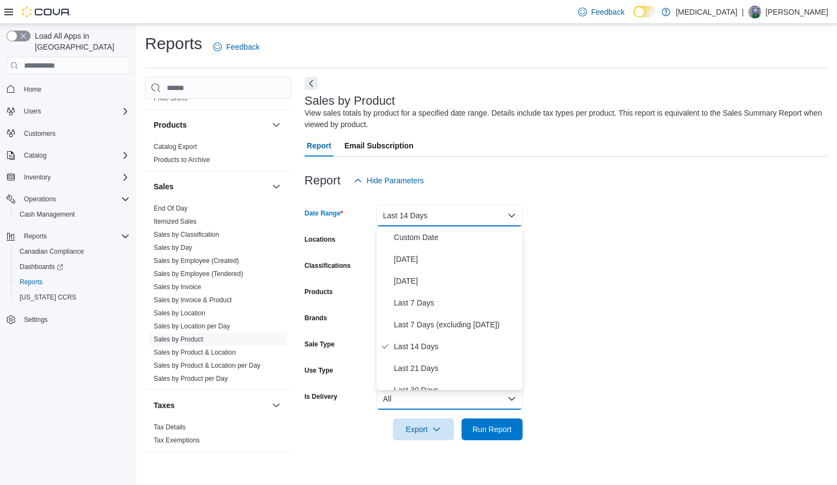
drag, startPoint x: 452, startPoint y: 365, endPoint x: 421, endPoint y: 393, distance: 41.3
click at [421, 393] on button "All" at bounding box center [450, 399] width 146 height 22
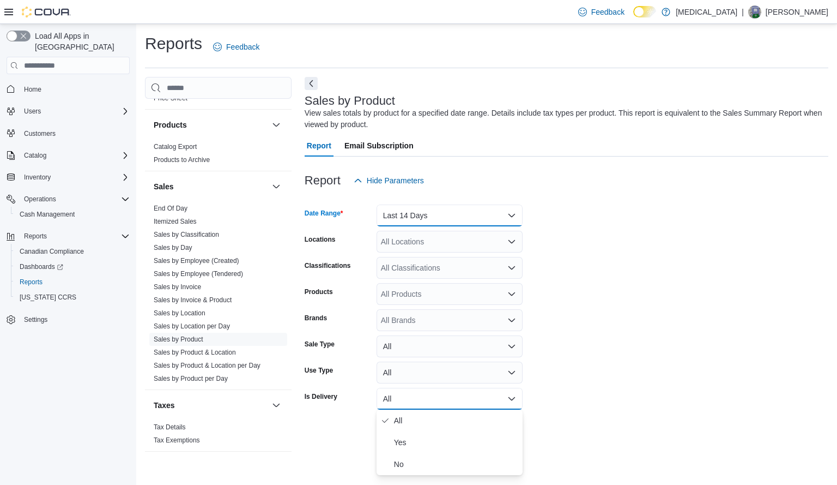
click at [464, 219] on button "Last 14 Days" at bounding box center [450, 215] width 146 height 22
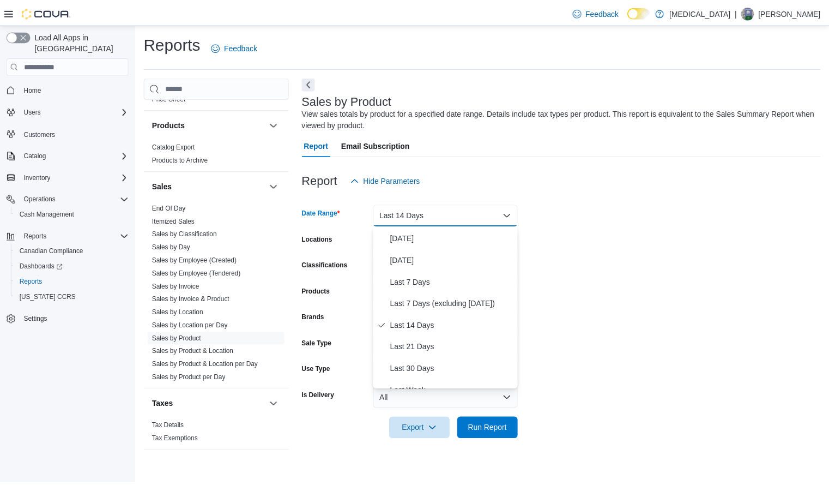
scroll to position [23, 0]
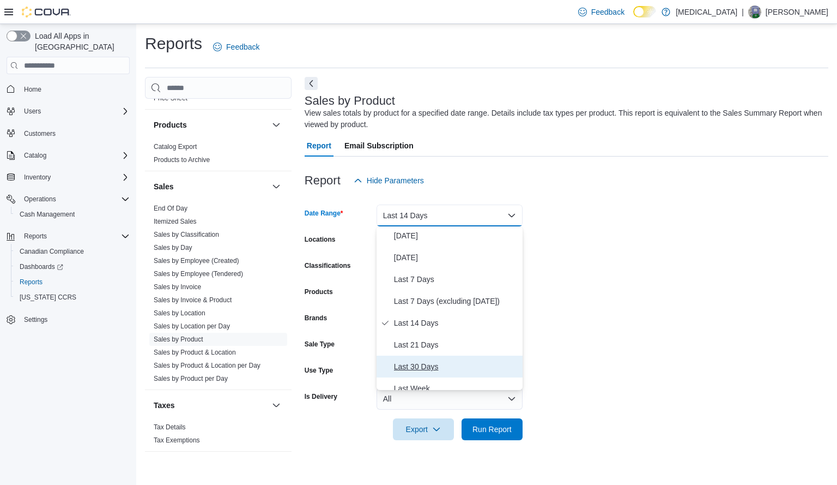
click at [421, 368] on span "Last 30 Days" at bounding box center [456, 366] width 124 height 13
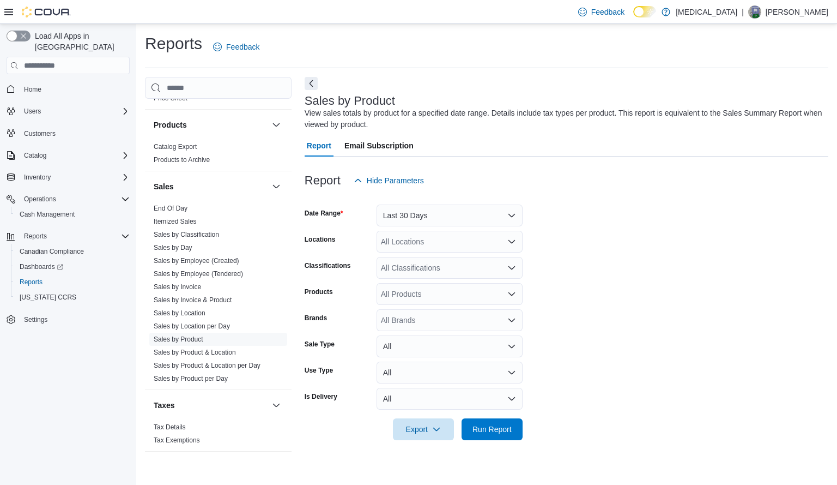
click at [622, 310] on form "Date Range Last 30 Days Locations All Locations Classifications All Classificat…" at bounding box center [567, 315] width 524 height 249
click at [498, 244] on div "All Locations" at bounding box center [450, 242] width 146 height 22
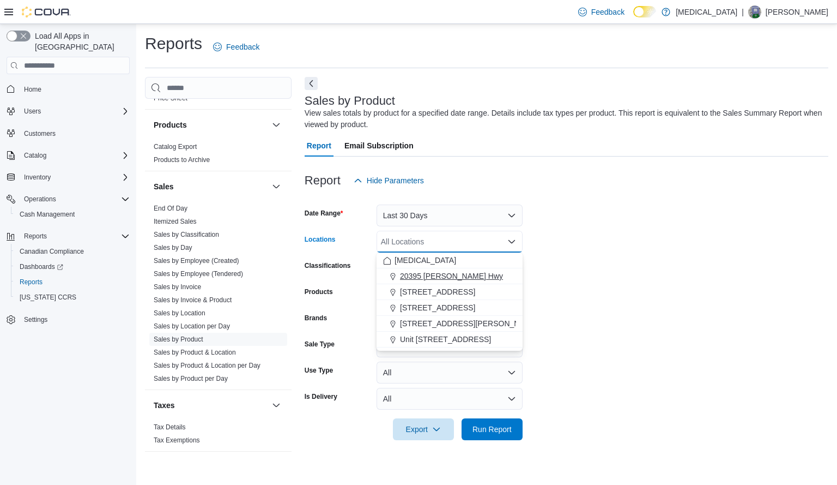
click at [457, 270] on button "20395 Lougheed Hwy" at bounding box center [450, 276] width 146 height 16
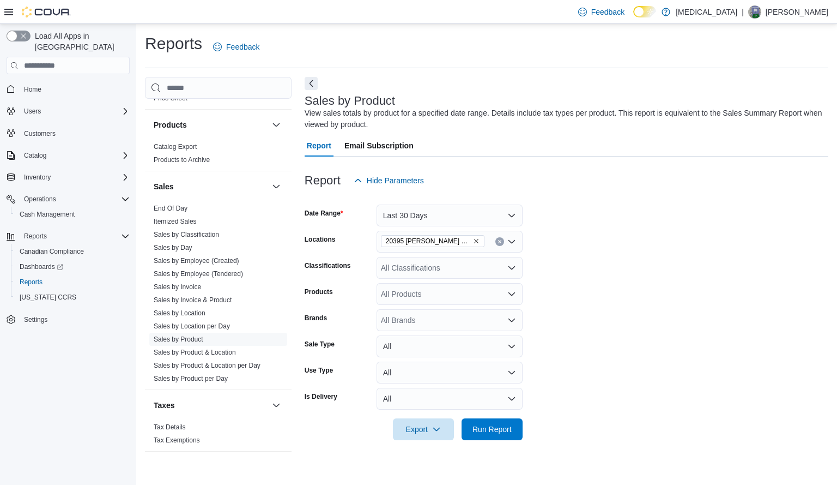
click at [639, 287] on form "Date Range Last 30 Days Locations 20395 Lougheed Hwy Classifications All Classi…" at bounding box center [567, 315] width 524 height 249
click at [492, 424] on span "Run Report" at bounding box center [492, 428] width 39 height 11
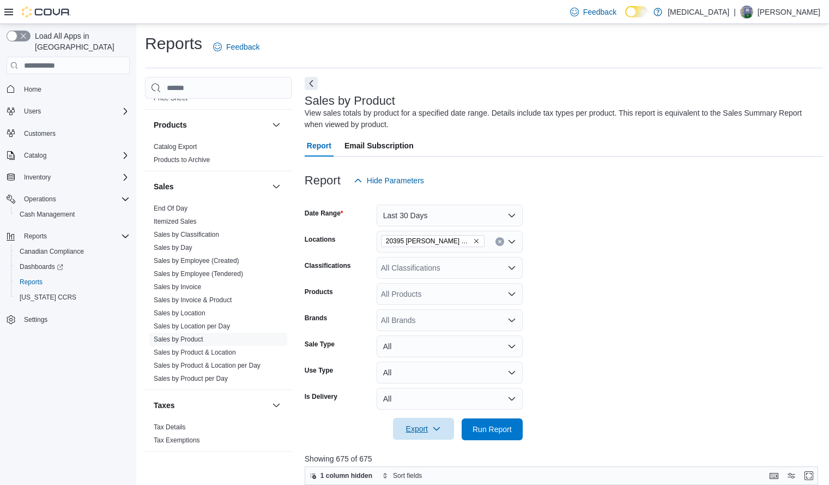
click at [427, 431] on span "Export" at bounding box center [424, 428] width 48 height 22
click at [429, 366] on span "Export to Excel" at bounding box center [425, 363] width 49 height 9
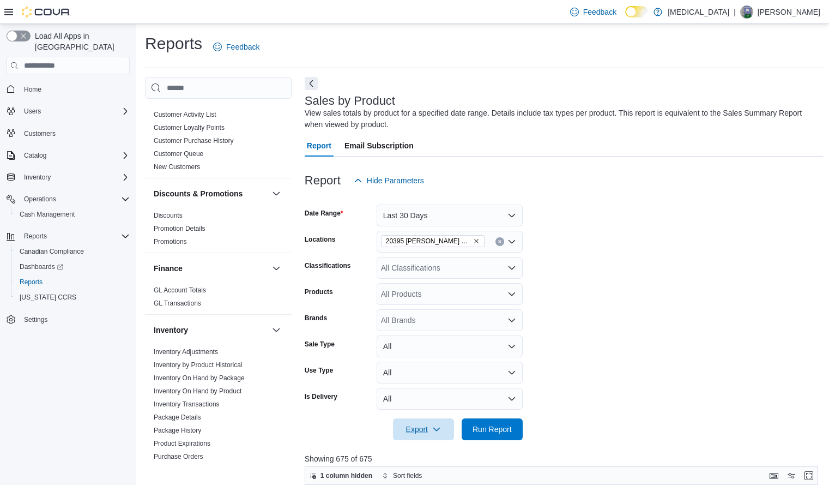
scroll to position [118, 0]
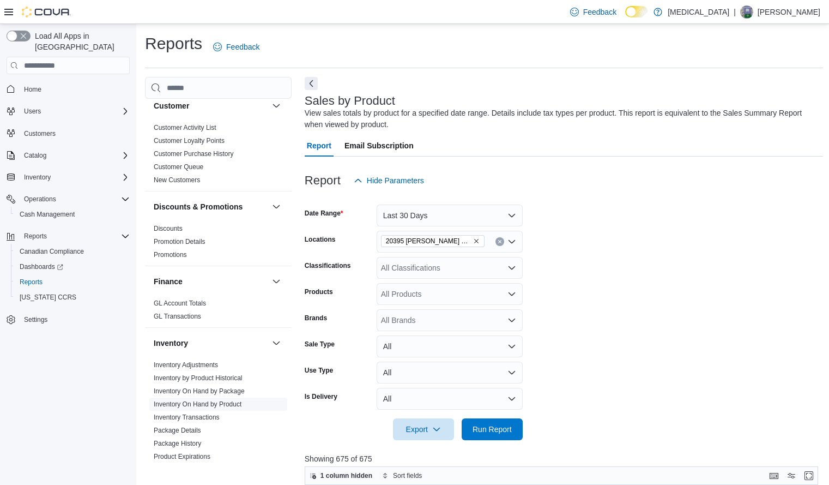
click at [229, 398] on span "Inventory On Hand by Product" at bounding box center [218, 403] width 138 height 13
click at [228, 402] on link "Inventory On Hand by Product" at bounding box center [198, 404] width 88 height 8
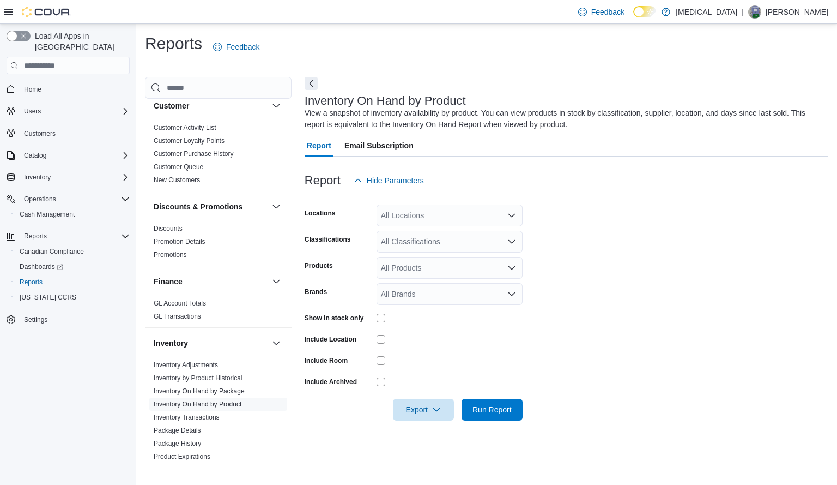
click at [474, 219] on div "All Locations" at bounding box center [450, 215] width 146 height 22
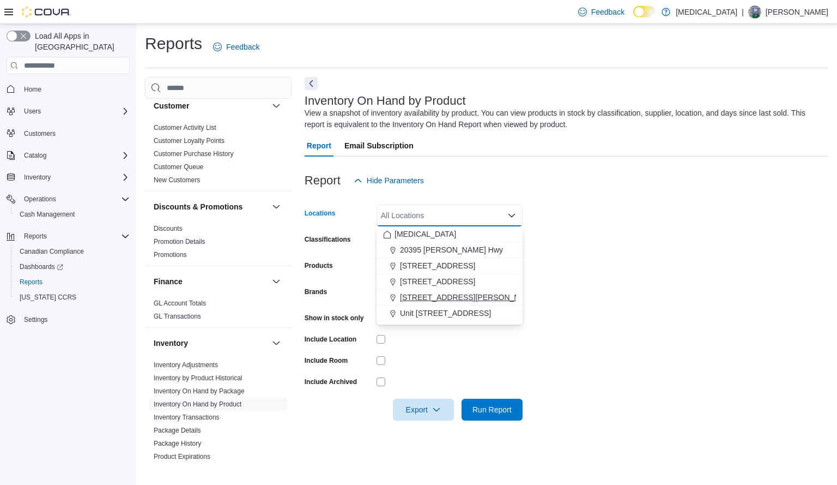
click at [451, 295] on span "999 Denman Street" at bounding box center [469, 297] width 138 height 11
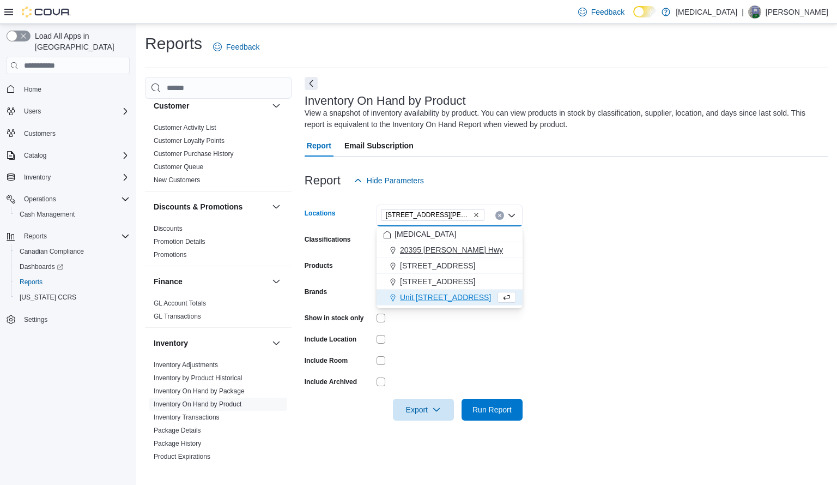
click at [455, 252] on span "20395 Lougheed Hwy" at bounding box center [451, 249] width 103 height 11
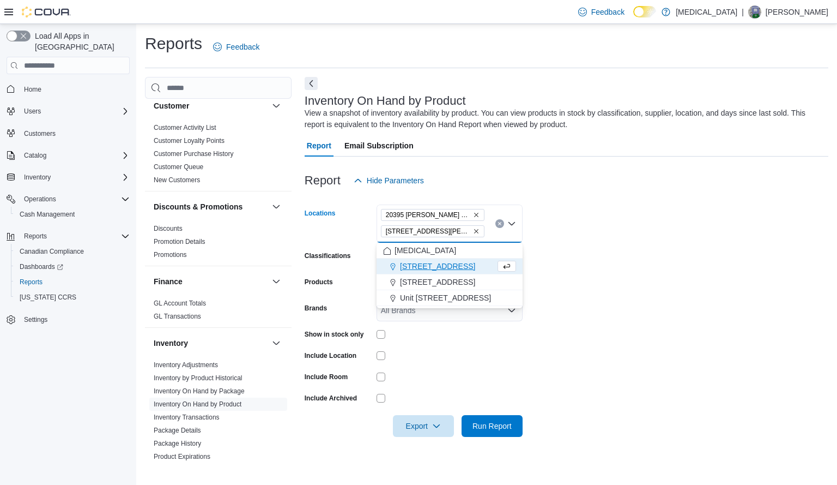
click at [459, 211] on span "20395 Lougheed Hwy" at bounding box center [433, 215] width 104 height 12
click at [473, 215] on icon "Remove 20395 Lougheed Hwy from selection in this group" at bounding box center [476, 214] width 7 height 7
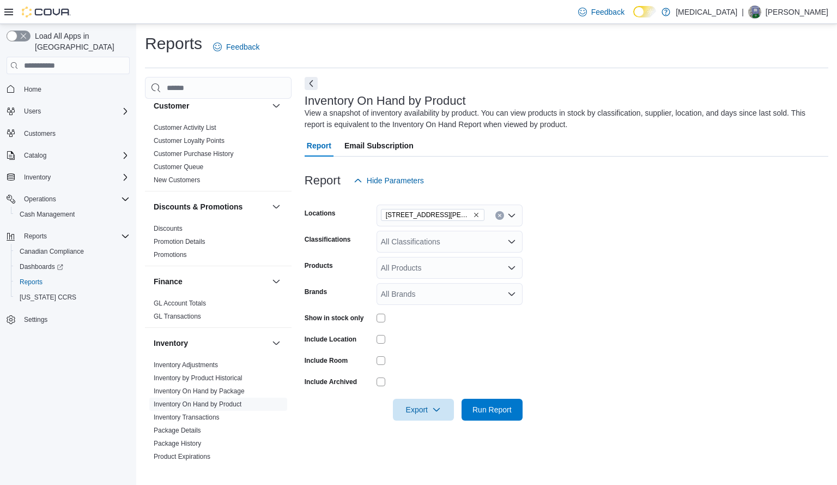
click at [381, 313] on div at bounding box center [450, 317] width 146 height 17
click at [380, 323] on div at bounding box center [450, 317] width 146 height 17
click at [482, 404] on span "Run Report" at bounding box center [492, 408] width 39 height 11
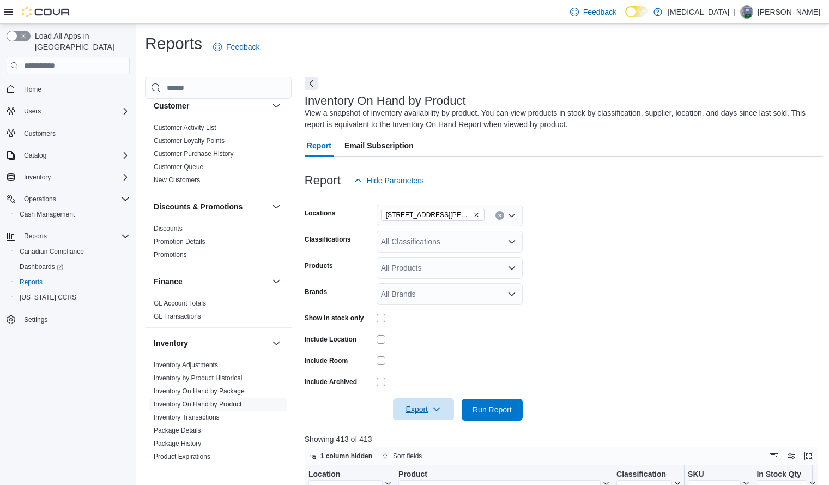
click at [437, 410] on icon "button" at bounding box center [436, 408] width 9 height 9
click at [437, 348] on span "Export to Excel" at bounding box center [425, 344] width 49 height 9
click at [498, 218] on button "Clear input" at bounding box center [499, 215] width 9 height 9
click at [434, 340] on div at bounding box center [450, 339] width 146 height 9
click at [453, 221] on div "All Locations" at bounding box center [450, 215] width 146 height 22
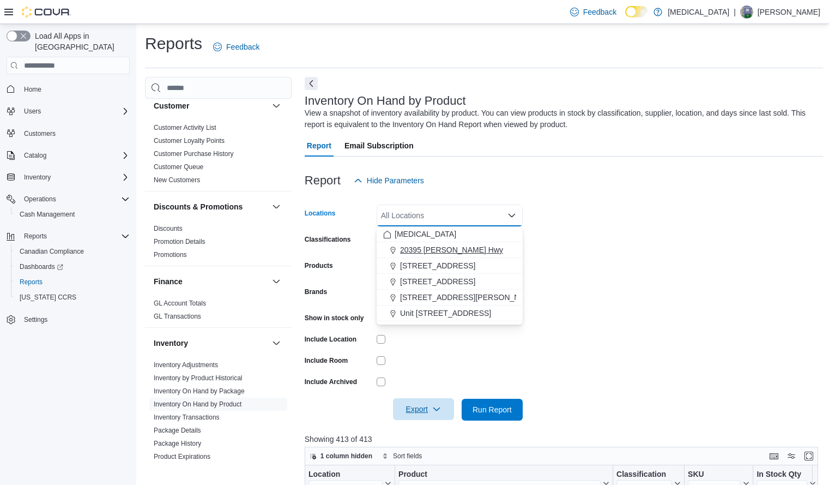
click at [445, 247] on span "20395 Lougheed Hwy" at bounding box center [451, 249] width 103 height 11
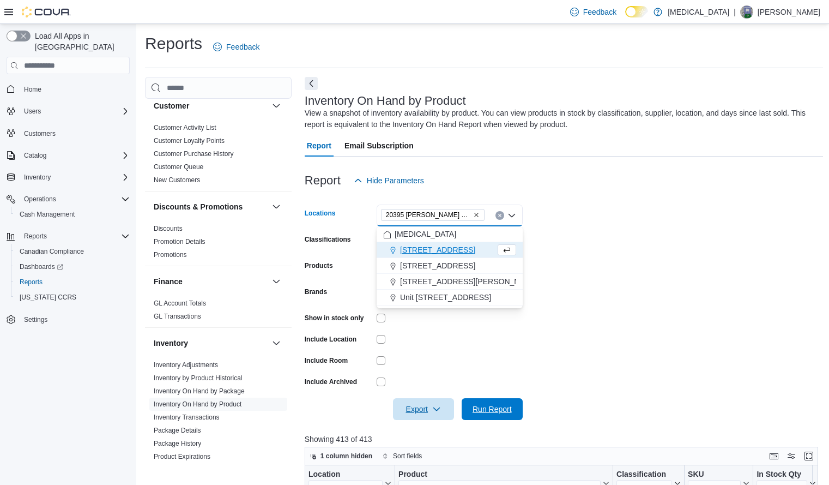
click at [504, 417] on span "Run Report" at bounding box center [492, 409] width 48 height 22
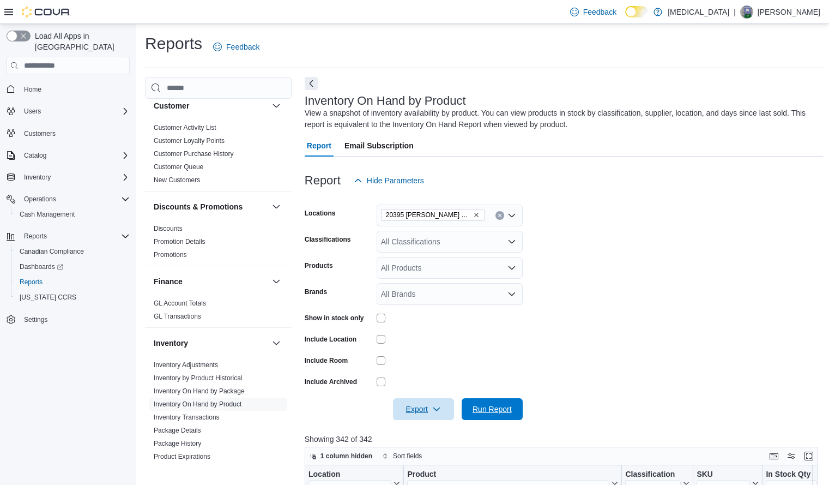
click at [481, 412] on span "Run Report" at bounding box center [492, 408] width 39 height 11
click at [429, 402] on span "Export" at bounding box center [424, 409] width 48 height 22
click at [438, 345] on span "Export to Excel" at bounding box center [425, 344] width 49 height 9
click at [440, 403] on span "Export" at bounding box center [424, 409] width 48 height 22
click at [429, 340] on span "Export to Excel" at bounding box center [425, 344] width 49 height 9
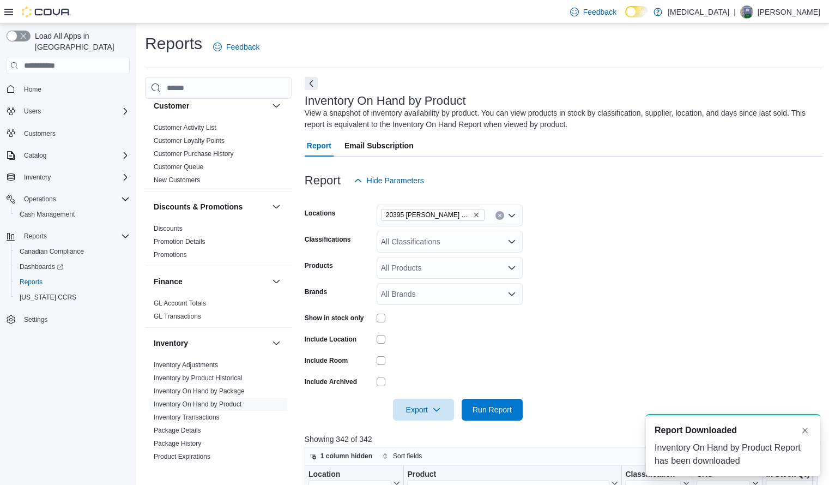
click at [737, 434] on div "Report Downloaded" at bounding box center [733, 429] width 157 height 13
click at [709, 442] on div "Inventory On Hand by Product Report has been downloaded" at bounding box center [733, 454] width 157 height 26
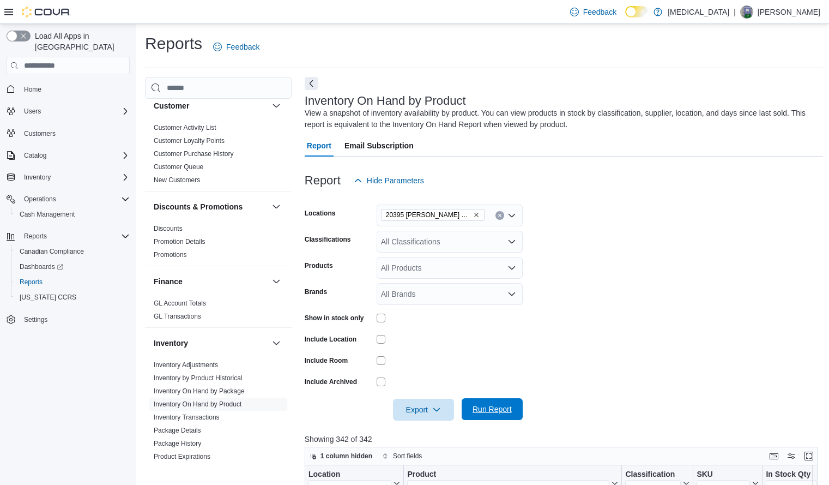
click at [511, 412] on span "Run Report" at bounding box center [492, 408] width 39 height 11
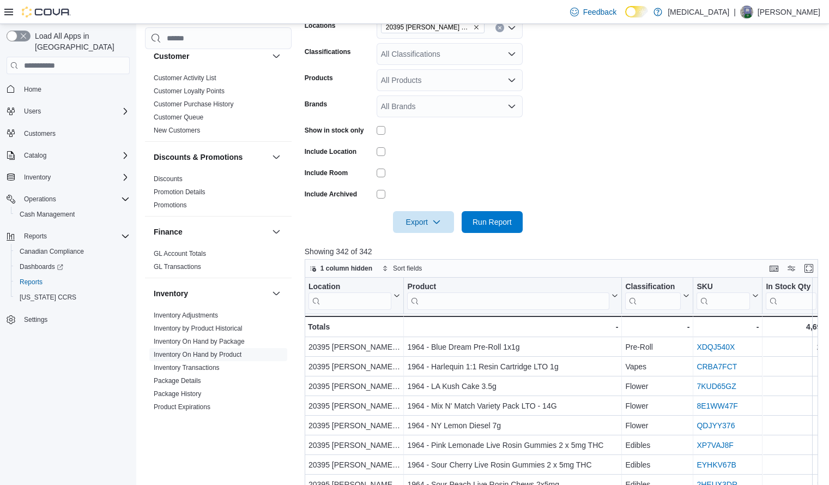
scroll to position [203, 0]
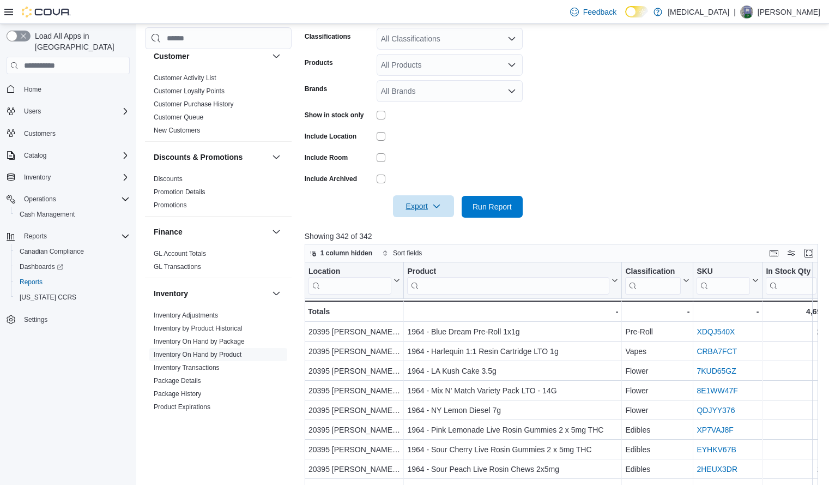
click at [429, 205] on span "Export" at bounding box center [424, 206] width 48 height 22
click at [422, 234] on button "Export to Excel" at bounding box center [425, 228] width 62 height 22
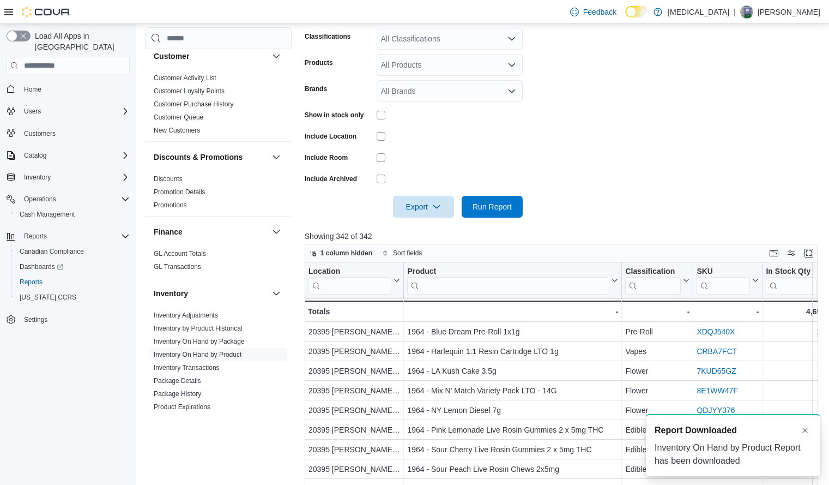
click at [666, 431] on span "Report Downloaded" at bounding box center [696, 429] width 82 height 13
click at [767, 464] on div "Inventory On Hand by Product Report has been downloaded" at bounding box center [733, 454] width 157 height 26
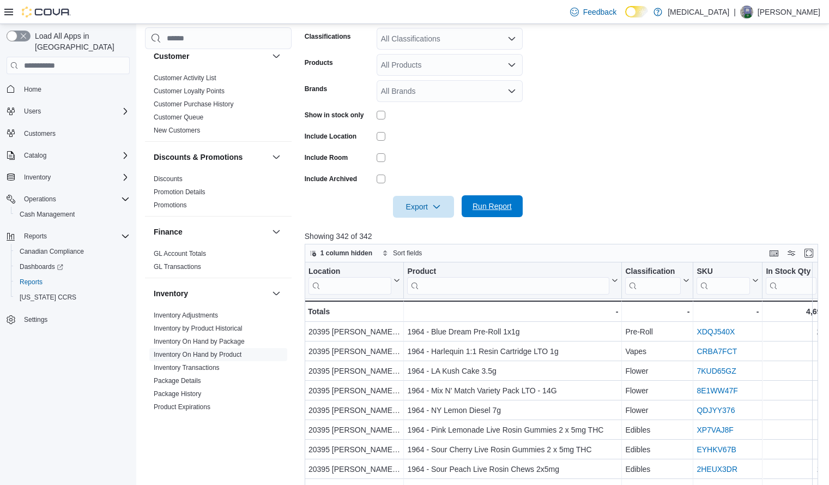
click at [491, 205] on span "Run Report" at bounding box center [492, 206] width 39 height 11
click at [429, 207] on span "Export" at bounding box center [424, 206] width 48 height 22
click at [435, 226] on span "Export to Excel" at bounding box center [425, 228] width 49 height 9
click at [428, 214] on span "Export" at bounding box center [424, 206] width 48 height 22
click at [430, 234] on button "Export to Excel" at bounding box center [425, 228] width 62 height 22
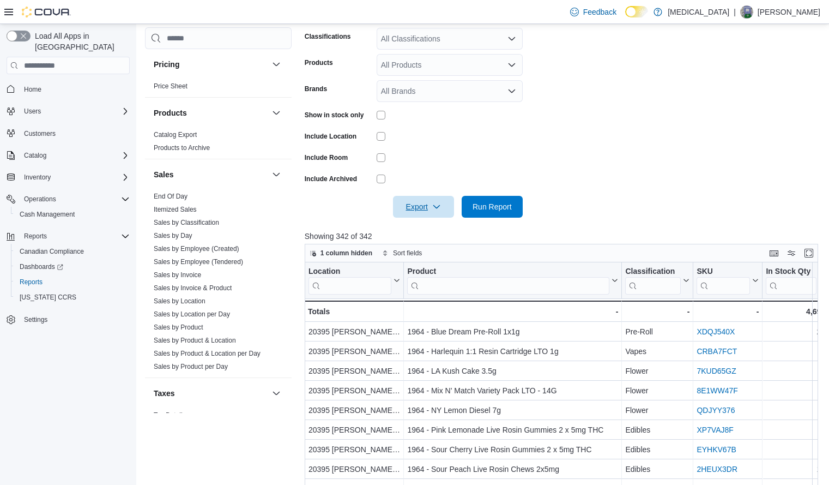
scroll to position [640, 0]
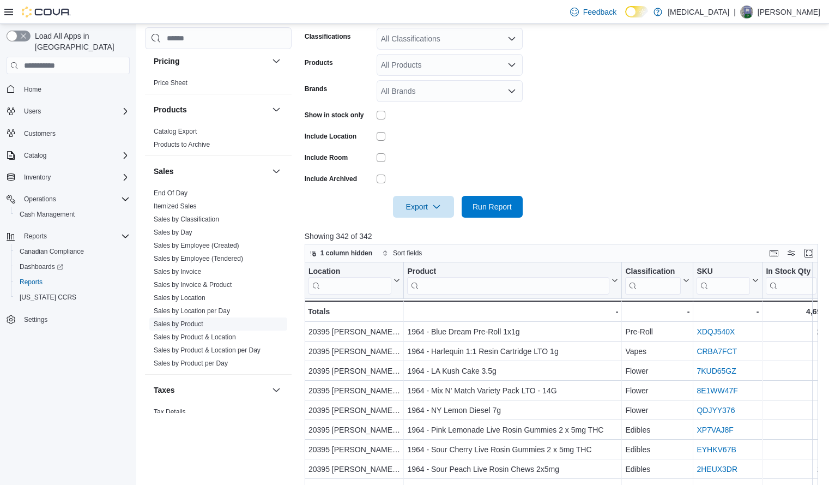
click at [198, 327] on link "Sales by Product" at bounding box center [179, 324] width 50 height 8
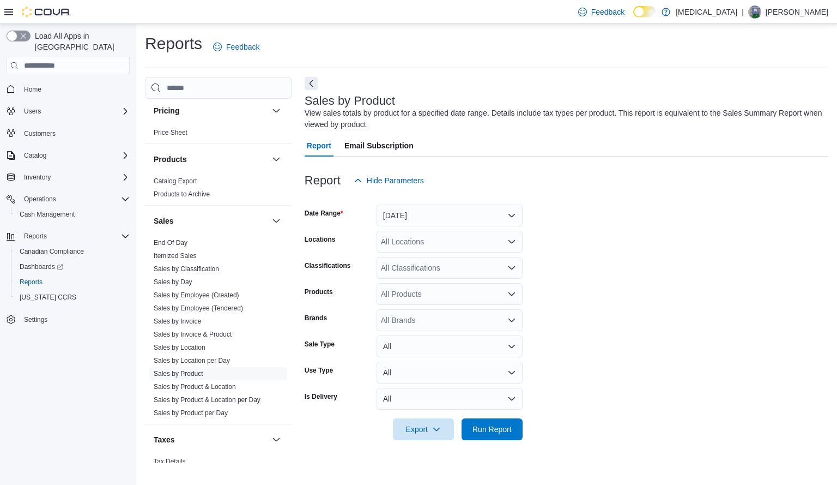
click at [433, 245] on div "All Locations" at bounding box center [450, 242] width 146 height 22
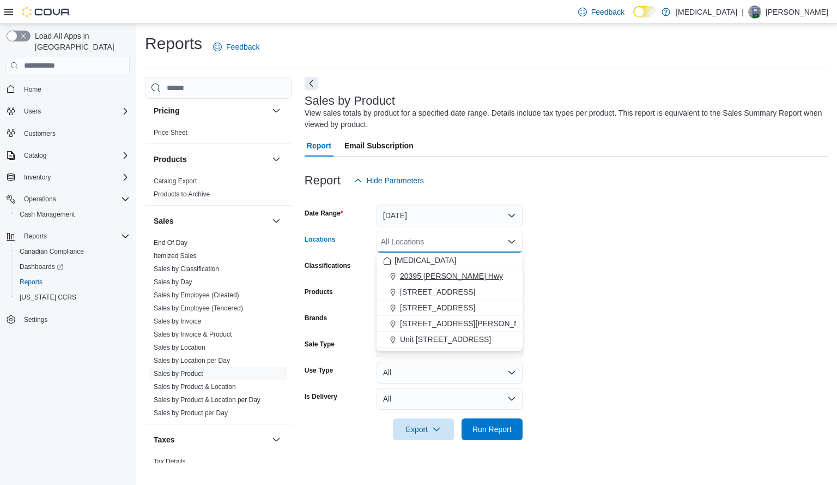
click at [456, 275] on span "20395 Lougheed Hwy" at bounding box center [451, 275] width 103 height 11
click at [606, 265] on form "Date Range Yesterday Locations 20395 Lougheed Hwy Combo box. Selected. 20395 Lo…" at bounding box center [567, 315] width 524 height 249
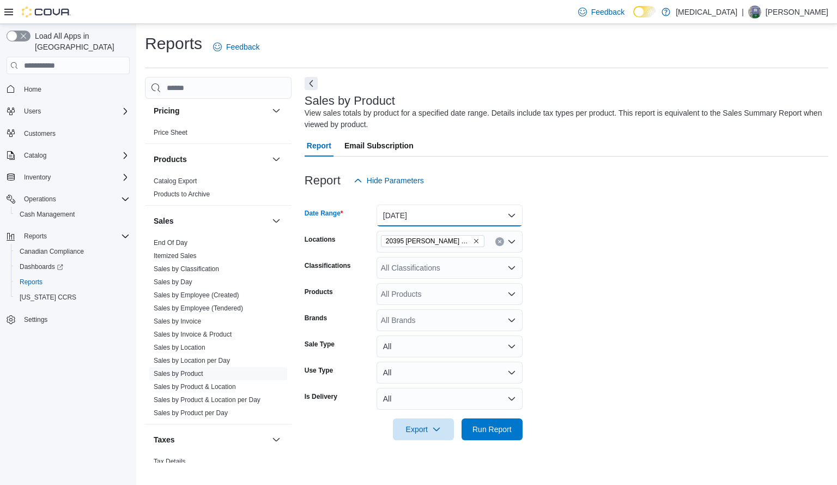
click at [473, 215] on button "Yesterday" at bounding box center [450, 215] width 146 height 22
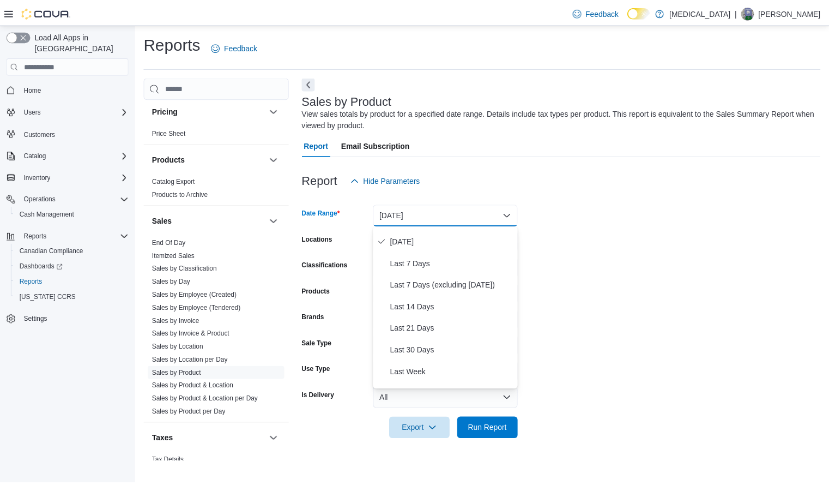
scroll to position [47, 0]
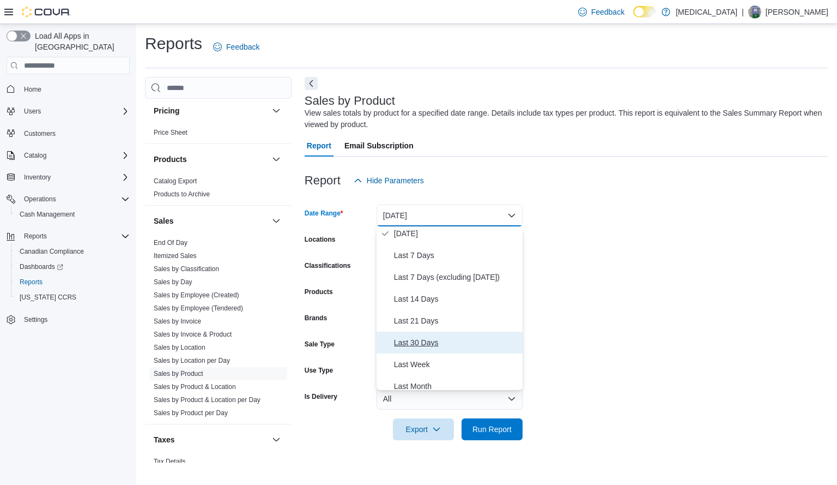
click at [434, 335] on button "Last 30 Days" at bounding box center [450, 342] width 146 height 22
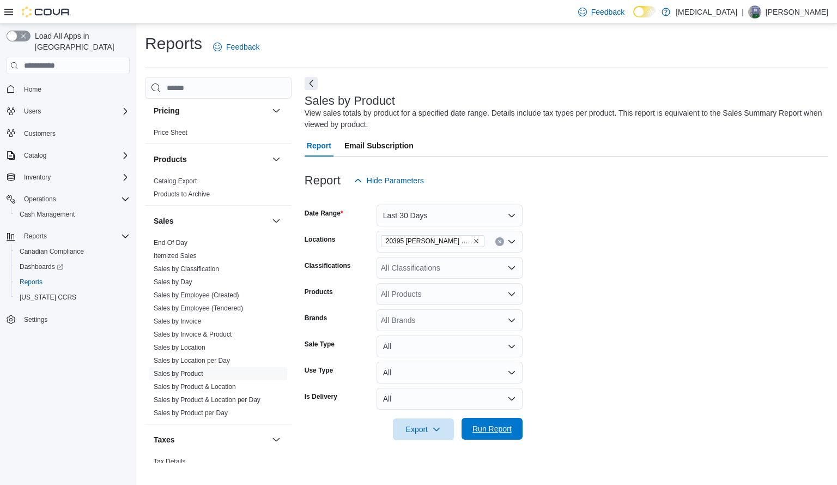
click at [491, 432] on span "Run Report" at bounding box center [492, 428] width 39 height 11
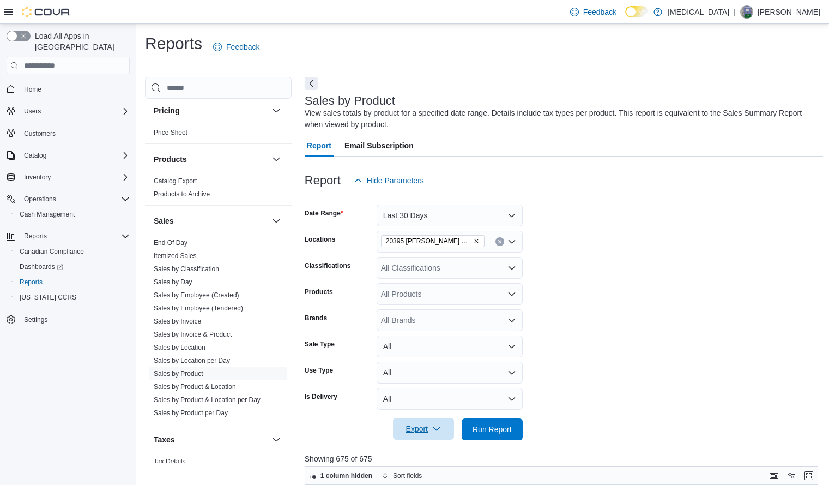
click at [425, 431] on span "Export" at bounding box center [424, 428] width 48 height 22
click at [444, 364] on span "Export to Excel" at bounding box center [425, 363] width 49 height 9
click at [73, 148] on button "Catalog" at bounding box center [68, 155] width 132 height 15
click at [145, 147] on div "Products" at bounding box center [218, 159] width 147 height 31
click at [126, 151] on icon "Complex example" at bounding box center [125, 155] width 9 height 9
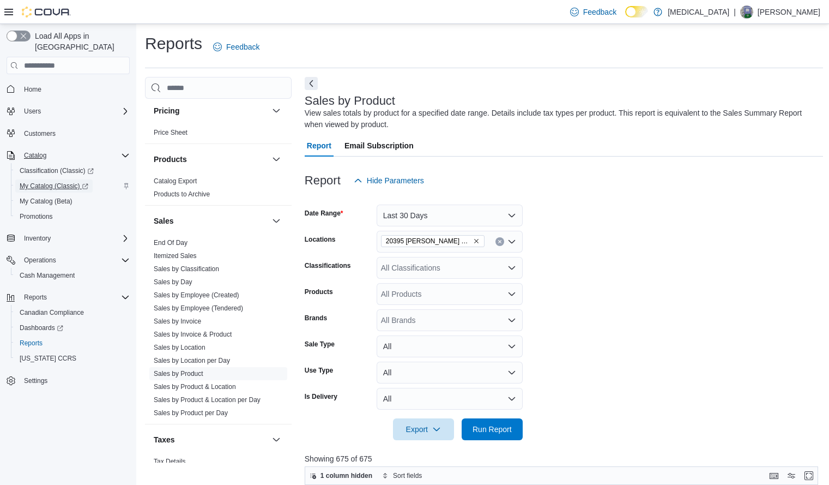
click at [72, 181] on span "My Catalog (Classic)" at bounding box center [54, 185] width 69 height 9
